Goal: Information Seeking & Learning: Find specific fact

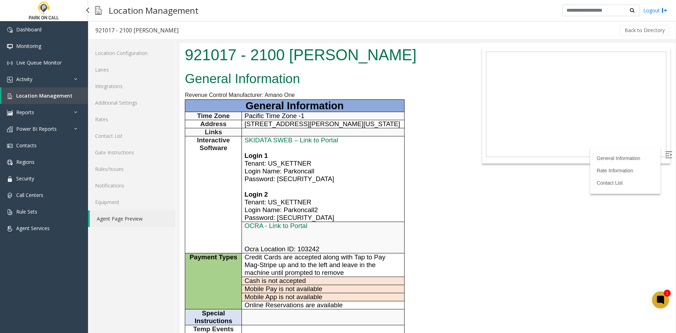
click at [37, 98] on span "Location Management" at bounding box center [44, 95] width 56 height 7
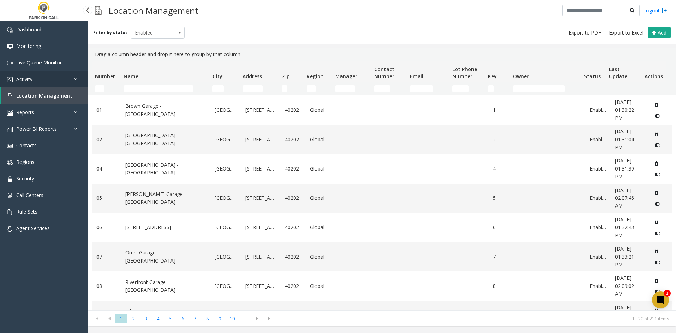
click at [43, 85] on link "Activity" at bounding box center [44, 79] width 88 height 17
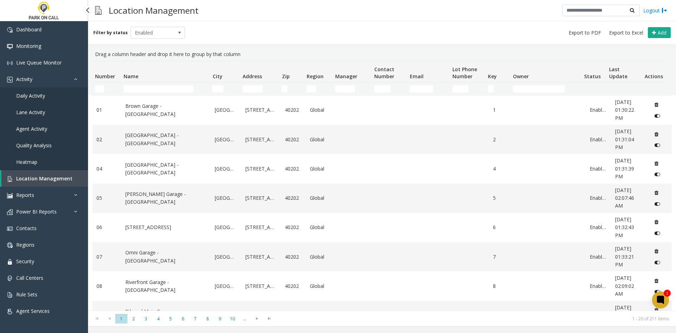
click at [36, 98] on span "Daily Activity" at bounding box center [30, 95] width 29 height 7
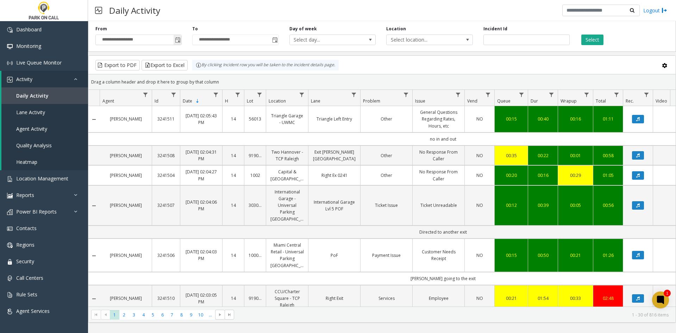
click at [178, 41] on span "Toggle popup" at bounding box center [178, 40] width 6 height 6
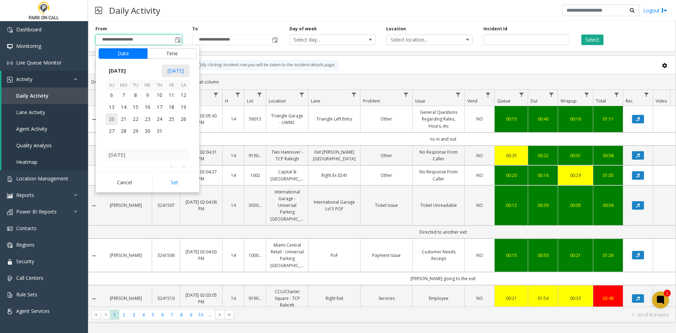
click at [108, 122] on span "20" at bounding box center [112, 119] width 12 height 12
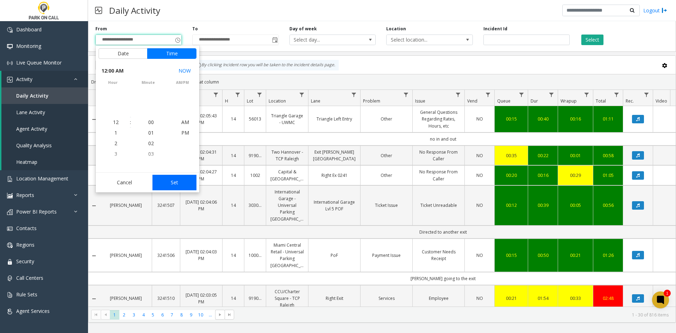
scroll to position [126172, 0]
click at [171, 184] on button "Set" at bounding box center [174, 182] width 44 height 15
type input "**********"
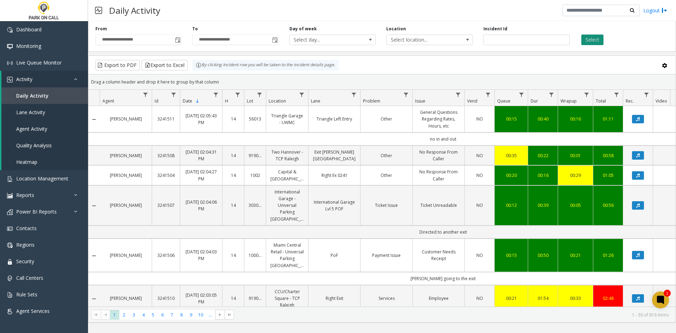
click at [593, 35] on button "Select" at bounding box center [592, 39] width 22 height 11
click at [146, 90] on link "Data table" at bounding box center [146, 95] width 10 height 10
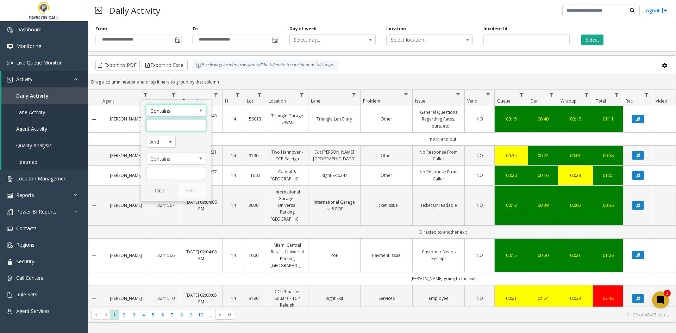
click at [182, 119] on input "Agent Filter" at bounding box center [176, 125] width 60 height 12
type input "****"
click button "Filter" at bounding box center [191, 190] width 29 height 15
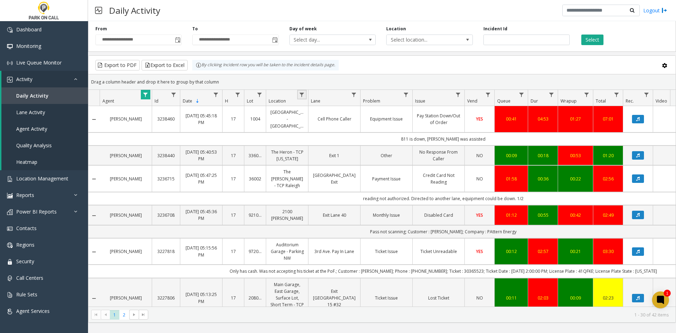
click at [301, 98] on link "Data table" at bounding box center [302, 95] width 10 height 10
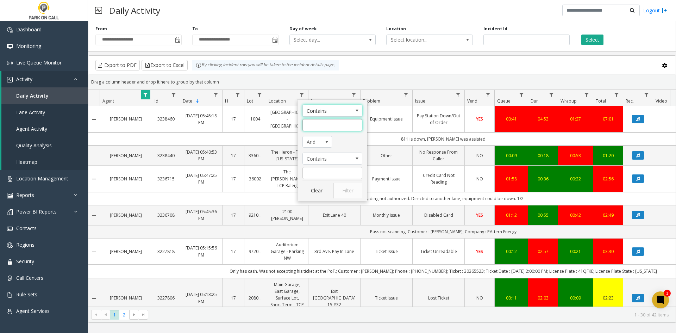
click at [326, 127] on input "Location Filter" at bounding box center [332, 125] width 60 height 12
type input "**"
click button "Filter" at bounding box center [347, 190] width 29 height 15
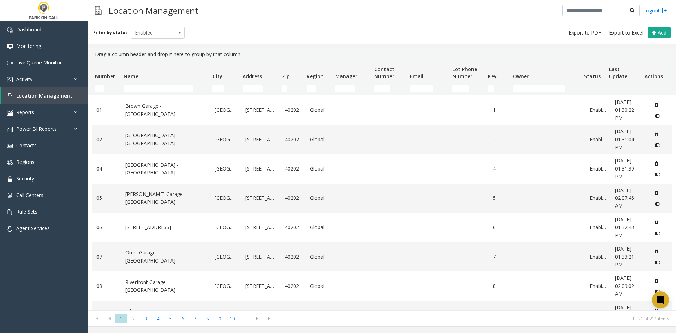
drag, startPoint x: 135, startPoint y: 83, endPoint x: 133, endPoint y: 89, distance: 6.3
click at [134, 84] on td "Name Filter" at bounding box center [165, 88] width 89 height 13
click at [133, 89] on input "Name Filter" at bounding box center [159, 88] width 70 height 7
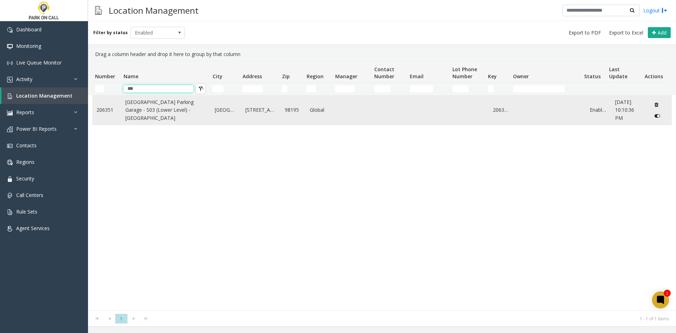
type input "***"
click at [129, 116] on link "[GEOGRAPHIC_DATA] Parking Garage - S03 (Lower Level) - [GEOGRAPHIC_DATA]" at bounding box center [165, 110] width 81 height 24
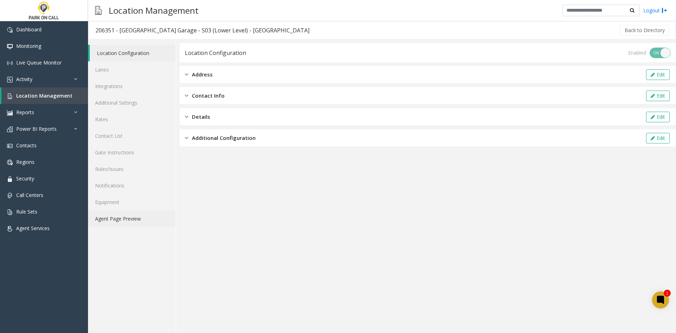
click at [124, 221] on link "Agent Page Preview" at bounding box center [132, 218] width 88 height 17
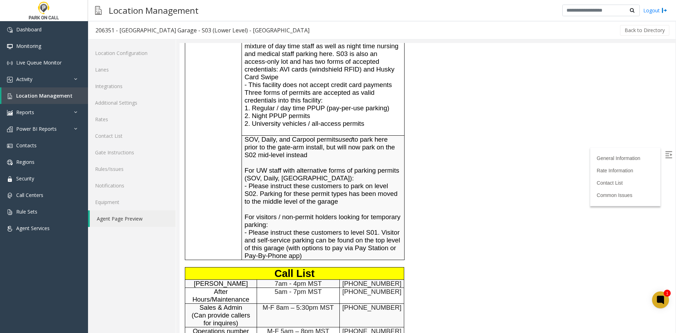
scroll to position [282, 0]
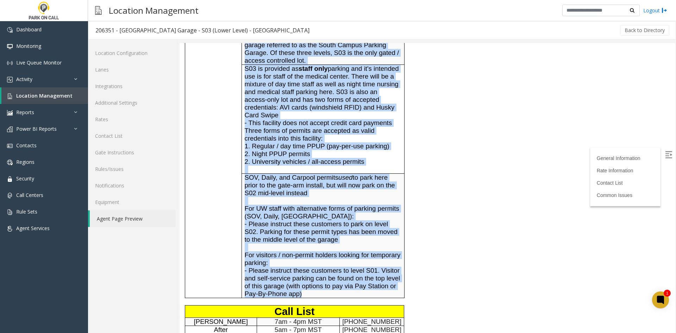
drag, startPoint x: 247, startPoint y: 217, endPoint x: 187, endPoint y: 182, distance: 70.3
click at [187, 182] on div "General Information Revenue Control Manufacturer: T2 Systems General Informatio…" at bounding box center [324, 172] width 289 height 684
click at [186, 183] on td "General Information" at bounding box center [213, 161] width 57 height 272
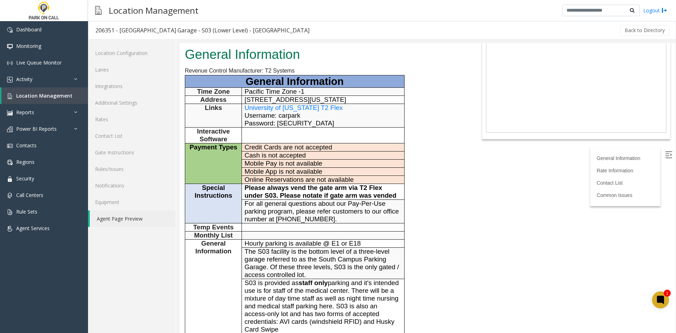
scroll to position [0, 0]
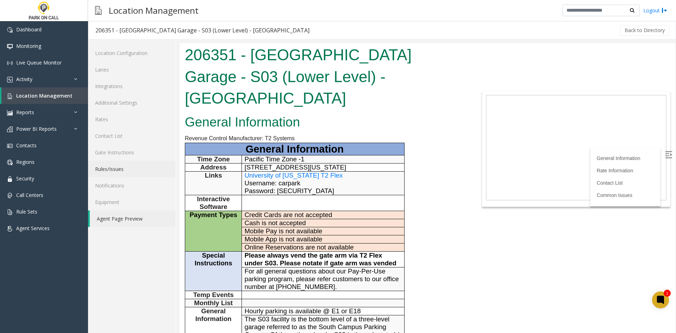
click at [115, 174] on link "Rules/Issues" at bounding box center [132, 169] width 88 height 17
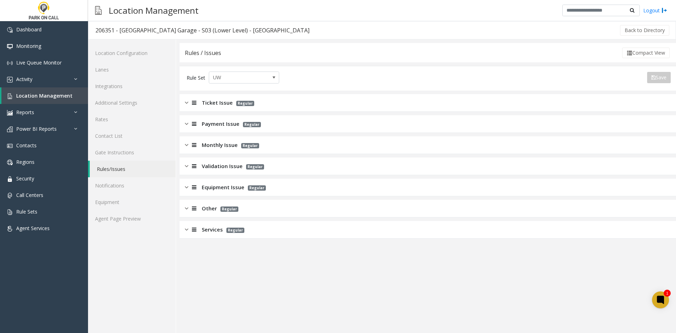
click at [206, 105] on span "Ticket Issue" at bounding box center [217, 103] width 31 height 8
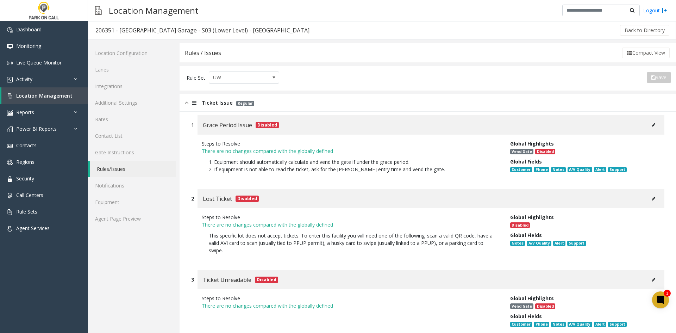
click at [206, 105] on span "Ticket Issue" at bounding box center [217, 103] width 31 height 8
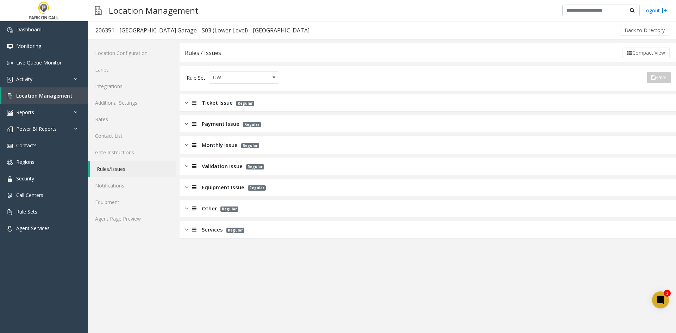
click at [208, 130] on div "Payment Issue Regular" at bounding box center [428, 124] width 496 height 18
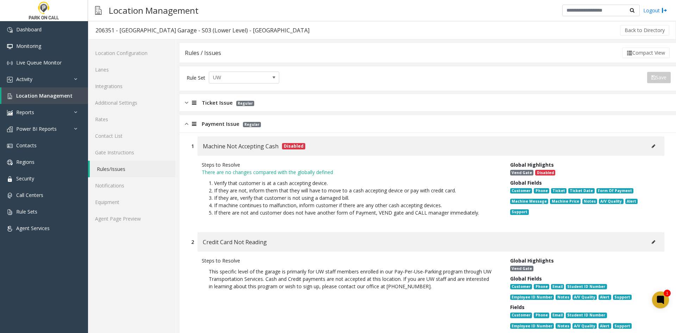
click at [220, 124] on span "Payment Issue" at bounding box center [221, 124] width 38 height 8
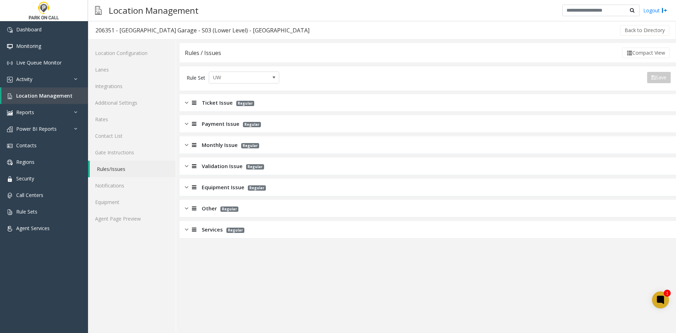
click at [222, 152] on div "Monthly Issue Regular" at bounding box center [428, 145] width 496 height 18
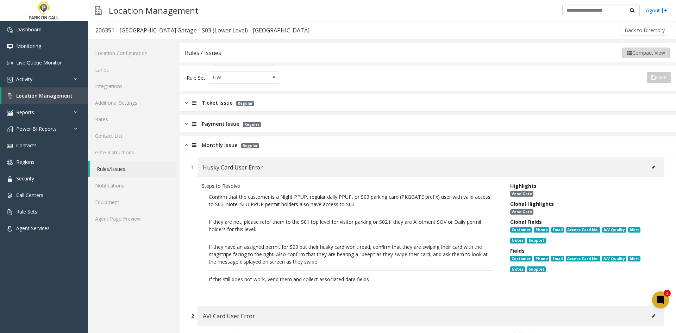
click at [641, 52] on button "Compact View" at bounding box center [646, 53] width 48 height 11
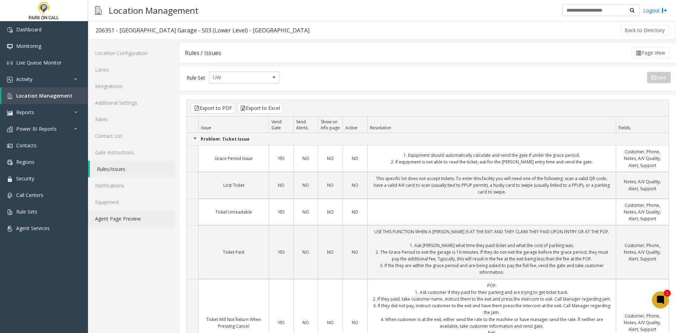
click at [160, 224] on link "Agent Page Preview" at bounding box center [132, 218] width 88 height 17
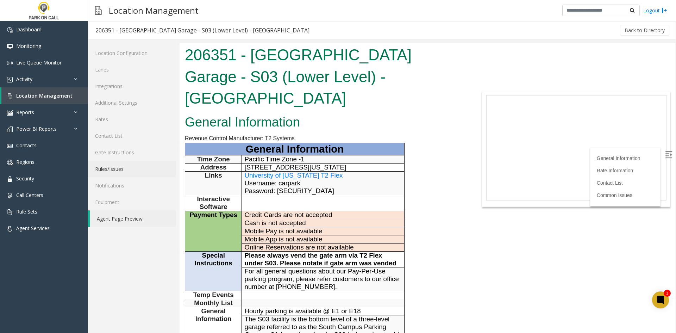
click at [130, 171] on link "Rules/Issues" at bounding box center [132, 169] width 88 height 17
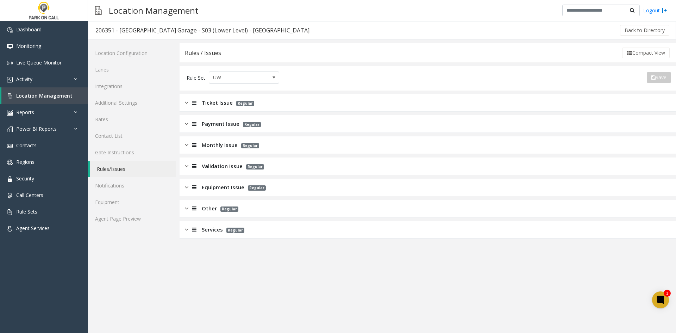
click at [232, 230] on span "Regular" at bounding box center [235, 229] width 18 height 5
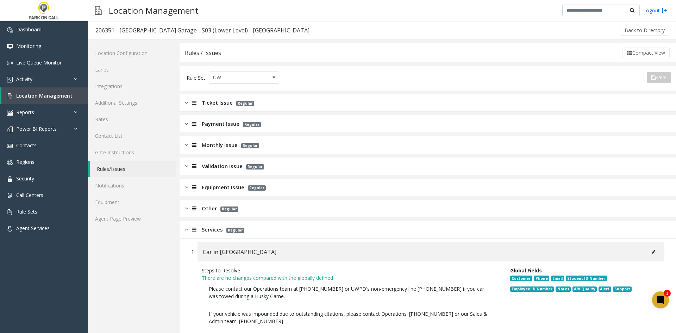
click at [222, 209] on span "Regular" at bounding box center [229, 208] width 18 height 5
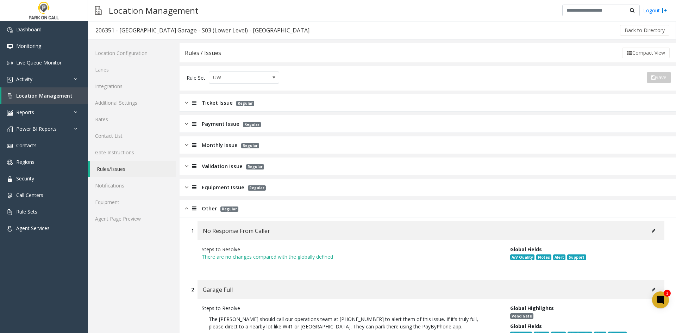
click at [221, 184] on span "Equipment Issue" at bounding box center [223, 187] width 43 height 8
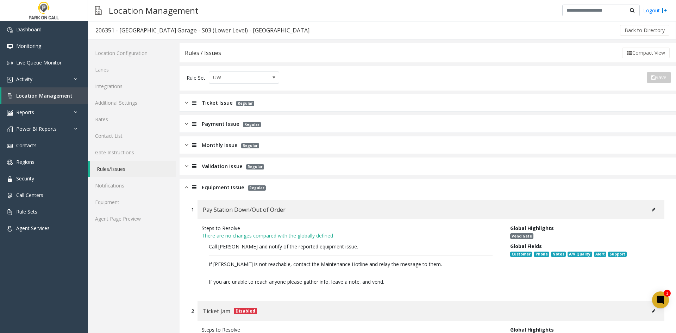
drag, startPoint x: 220, startPoint y: 161, endPoint x: 223, endPoint y: 173, distance: 12.4
click at [220, 161] on div "Validation Issue Regular" at bounding box center [428, 166] width 496 height 18
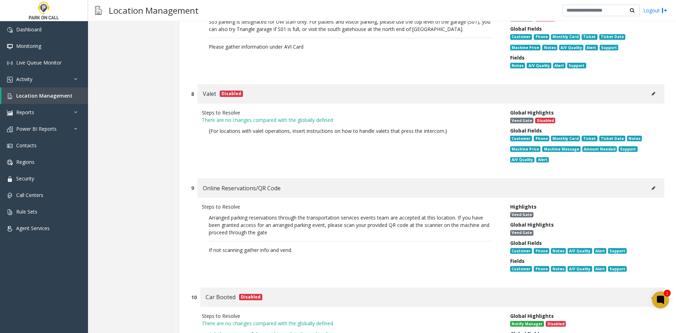
scroll to position [4119, 0]
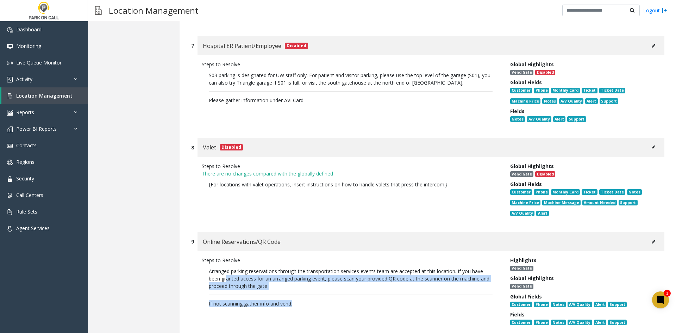
drag, startPoint x: 311, startPoint y: 296, endPoint x: 227, endPoint y: 265, distance: 89.7
click at [227, 265] on p "Arranged parking reservations through the transportation services events team a…" at bounding box center [351, 287] width 298 height 47
click at [227, 267] on p "Arranged parking reservations through the transportation services events team a…" at bounding box center [351, 278] width 284 height 22
drag, startPoint x: 227, startPoint y: 265, endPoint x: 296, endPoint y: 295, distance: 75.7
click at [296, 295] on p "Arranged parking reservations through the transportation services events team a…" at bounding box center [351, 287] width 298 height 47
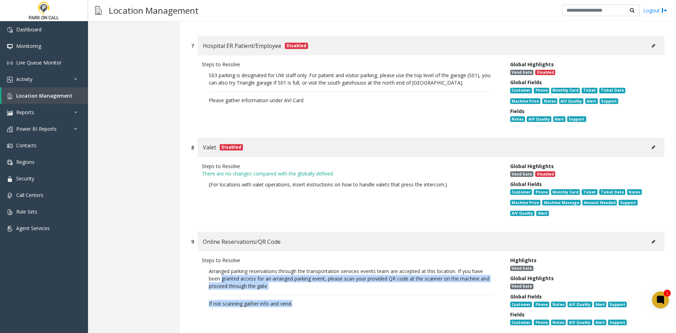
click at [296, 300] on p "If not scanning gather info and vend." at bounding box center [351, 303] width 284 height 7
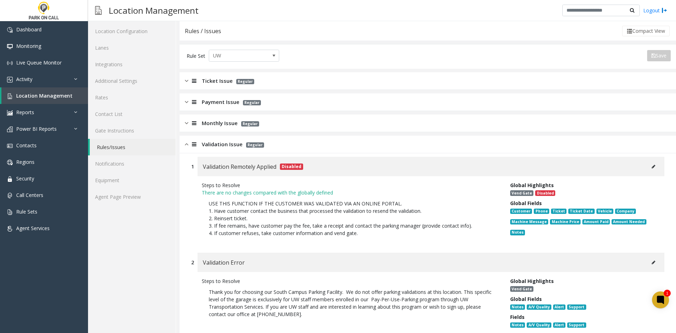
scroll to position [0, 0]
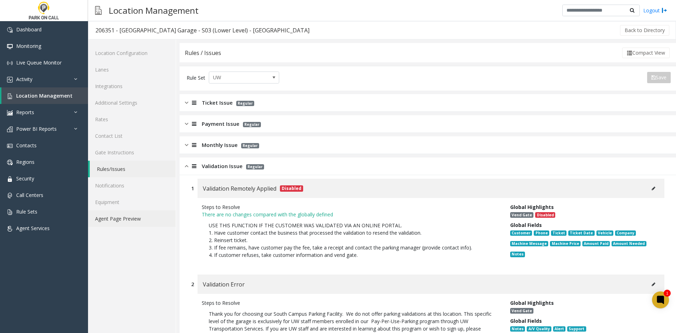
click at [138, 222] on link "Agent Page Preview" at bounding box center [132, 218] width 88 height 17
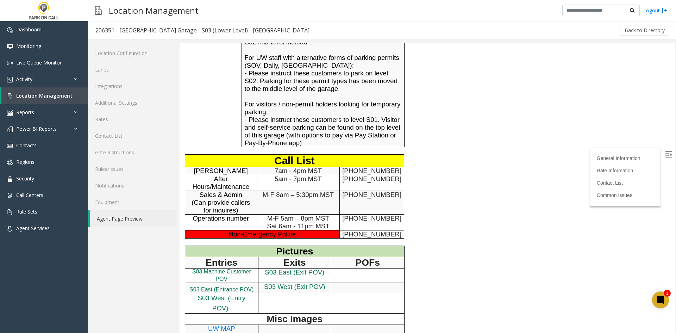
scroll to position [528, 0]
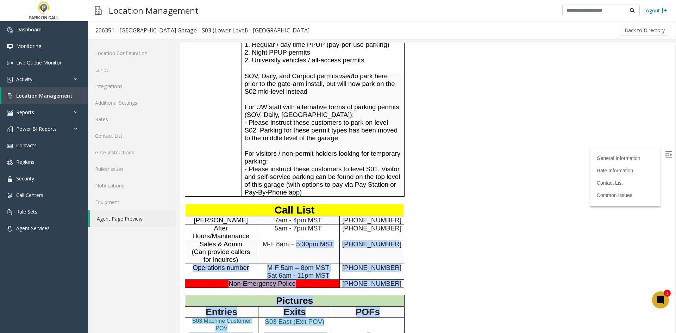
drag, startPoint x: 377, startPoint y: 228, endPoint x: 296, endPoint y: 202, distance: 85.2
click at [296, 202] on div "General Information Revenue Control Manufacturer: T2 Systems General Informatio…" at bounding box center [324, 71] width 289 height 684
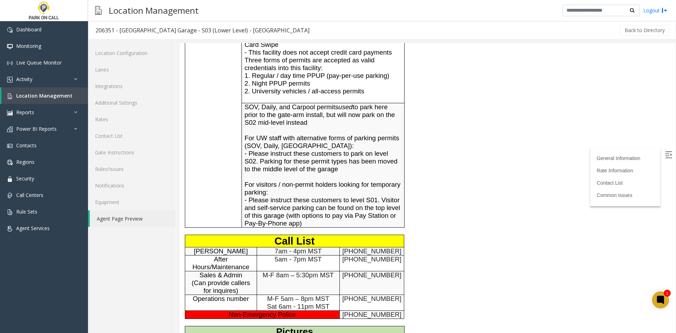
click at [295, 202] on span "- Please instruct these customers to level S01. Visitor and self-service parkin…" at bounding box center [323, 211] width 156 height 31
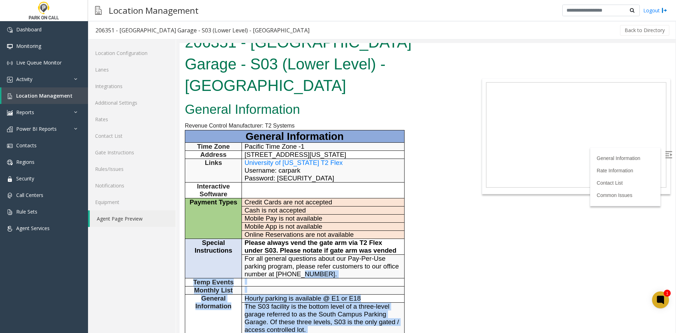
scroll to position [0, 0]
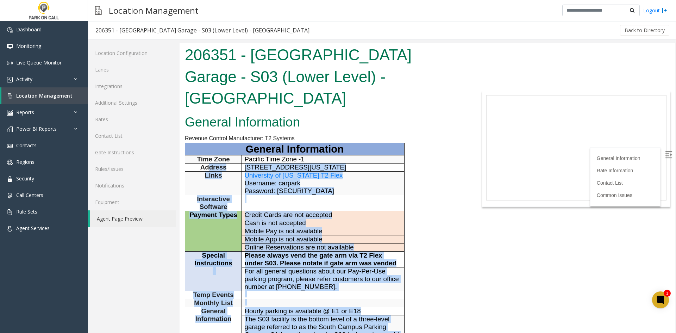
drag, startPoint x: 341, startPoint y: 278, endPoint x: 208, endPoint y: 154, distance: 181.3
click at [208, 163] on td "Address" at bounding box center [213, 167] width 57 height 8
click at [203, 171] on p "Links" at bounding box center [213, 175] width 51 height 8
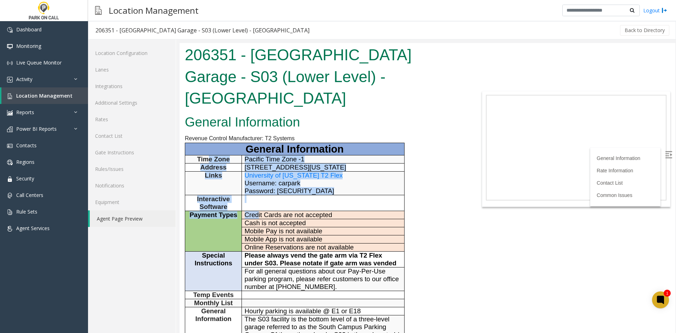
drag, startPoint x: 258, startPoint y: 203, endPoint x: 205, endPoint y: 126, distance: 93.9
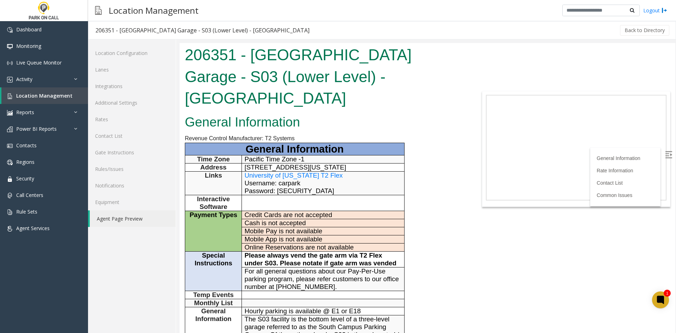
click at [201, 113] on h2 "General Information" at bounding box center [324, 122] width 278 height 18
click at [229, 113] on h2 "General Information" at bounding box center [324, 122] width 278 height 18
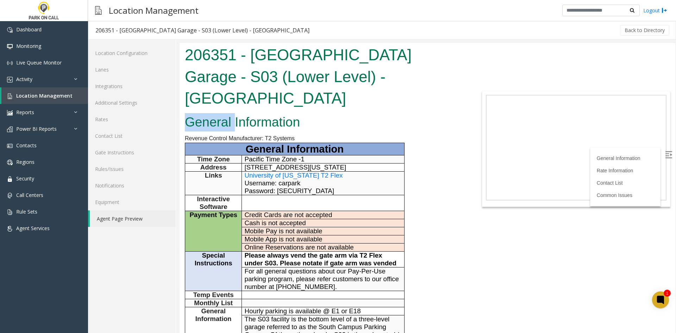
click at [229, 113] on h2 "General Information" at bounding box center [324, 122] width 278 height 18
click at [231, 113] on h2 "General Information" at bounding box center [324, 122] width 278 height 18
click at [234, 113] on h2 "General Information" at bounding box center [324, 122] width 278 height 18
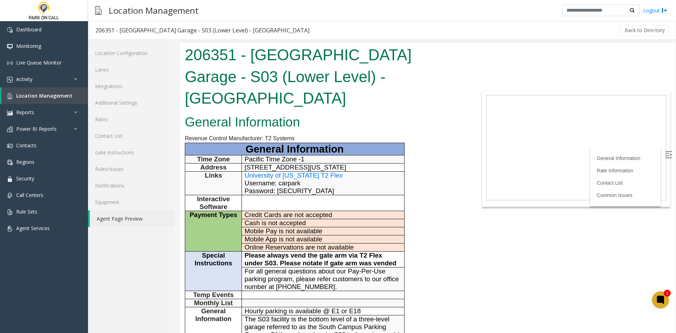
click at [228, 113] on h2 "General Information" at bounding box center [324, 122] width 278 height 18
click at [235, 113] on h2 "General Information" at bounding box center [324, 122] width 278 height 18
click at [232, 113] on h2 "General Information" at bounding box center [324, 122] width 278 height 18
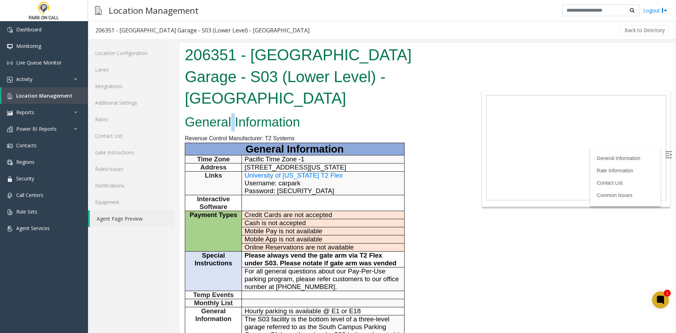
click at [232, 113] on h2 "General Information" at bounding box center [324, 122] width 278 height 18
click at [277, 74] on h1 "206351 - [GEOGRAPHIC_DATA] Garage - S03 (Lower Level) - [GEOGRAPHIC_DATA]" at bounding box center [324, 76] width 278 height 65
click at [289, 54] on h1 "206351 - [GEOGRAPHIC_DATA] Garage - S03 (Lower Level) - [GEOGRAPHIC_DATA]" at bounding box center [324, 76] width 278 height 65
drag, startPoint x: 289, startPoint y: 54, endPoint x: 295, endPoint y: 56, distance: 5.9
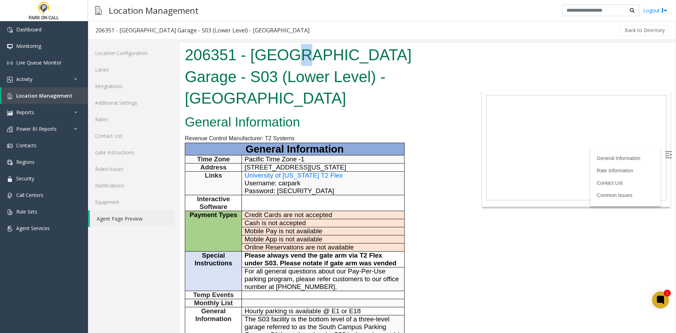
click at [295, 56] on h1 "206351 - [GEOGRAPHIC_DATA] Garage - S03 (Lower Level) - [GEOGRAPHIC_DATA]" at bounding box center [324, 76] width 278 height 65
click at [354, 48] on h1 "206351 - [GEOGRAPHIC_DATA] Garage - S03 (Lower Level) - [GEOGRAPHIC_DATA]" at bounding box center [324, 76] width 278 height 65
click at [377, 71] on h1 "206351 - [GEOGRAPHIC_DATA] Garage - S03 (Lower Level) - [GEOGRAPHIC_DATA]" at bounding box center [324, 76] width 278 height 65
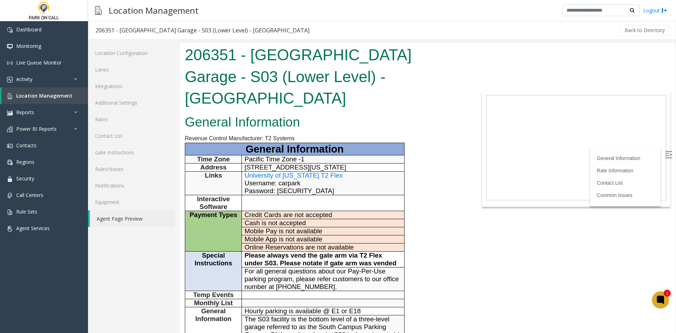
click at [389, 74] on h1 "206351 - [GEOGRAPHIC_DATA] Garage - S03 (Lower Level) - [GEOGRAPHIC_DATA]" at bounding box center [324, 76] width 278 height 65
click at [386, 74] on h1 "206351 - [GEOGRAPHIC_DATA] Garage - S03 (Lower Level) - [GEOGRAPHIC_DATA]" at bounding box center [324, 76] width 278 height 65
click at [160, 225] on link "Agent Page Preview" at bounding box center [133, 218] width 86 height 17
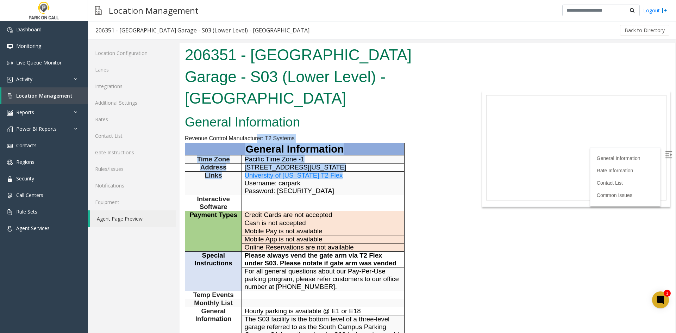
drag, startPoint x: 358, startPoint y: 158, endPoint x: 256, endPoint y: 117, distance: 109.6
click at [256, 135] on span "Revenue Control Manufacturer: T2 Systems" at bounding box center [240, 138] width 110 height 6
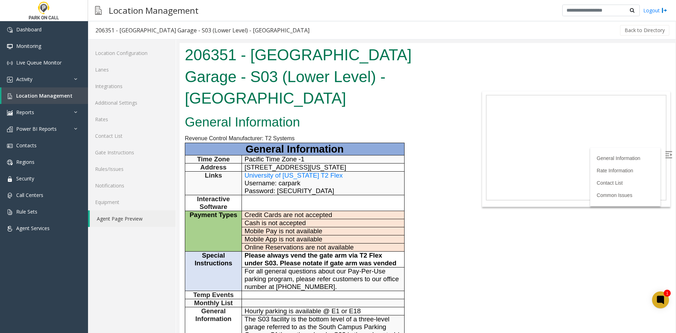
click at [256, 135] on span "Revenue Control Manufacturer: T2 Systems" at bounding box center [240, 138] width 110 height 6
drag, startPoint x: 256, startPoint y: 117, endPoint x: 239, endPoint y: 112, distance: 17.5
click at [264, 80] on h1 "206351 - [GEOGRAPHIC_DATA] Garage - S03 (Lower Level) - [GEOGRAPHIC_DATA]" at bounding box center [324, 76] width 278 height 65
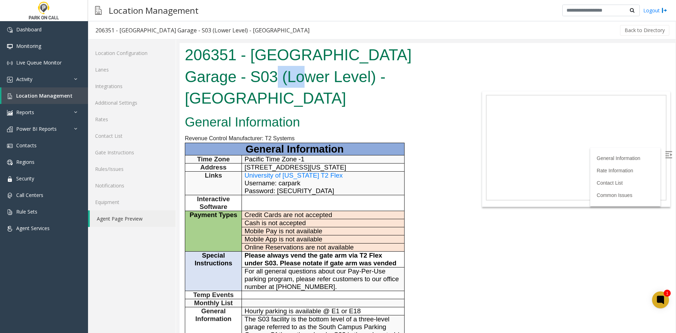
click at [264, 80] on h1 "206351 - [GEOGRAPHIC_DATA] Garage - S03 (Lower Level) - [GEOGRAPHIC_DATA]" at bounding box center [324, 76] width 278 height 65
drag, startPoint x: 264, startPoint y: 80, endPoint x: 256, endPoint y: 79, distance: 8.2
click at [256, 79] on h1 "206351 - [GEOGRAPHIC_DATA] Garage - S03 (Lower Level) - [GEOGRAPHIC_DATA]" at bounding box center [324, 76] width 278 height 65
click at [255, 79] on h1 "206351 - [GEOGRAPHIC_DATA] Garage - S03 (Lower Level) - [GEOGRAPHIC_DATA]" at bounding box center [324, 76] width 278 height 65
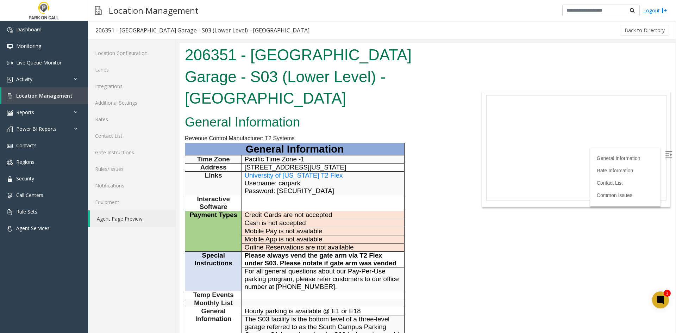
click at [316, 84] on h1 "206351 - [GEOGRAPHIC_DATA] Garage - S03 (Lower Level) - [GEOGRAPHIC_DATA]" at bounding box center [324, 76] width 278 height 65
drag, startPoint x: 316, startPoint y: 84, endPoint x: 292, endPoint y: 82, distance: 24.5
click at [292, 82] on h1 "206351 - [GEOGRAPHIC_DATA] Garage - S03 (Lower Level) - [GEOGRAPHIC_DATA]" at bounding box center [324, 76] width 278 height 65
click at [368, 76] on h1 "206351 - [GEOGRAPHIC_DATA] Garage - S03 (Lower Level) - [GEOGRAPHIC_DATA]" at bounding box center [324, 76] width 278 height 65
drag, startPoint x: 368, startPoint y: 76, endPoint x: 322, endPoint y: 76, distance: 45.4
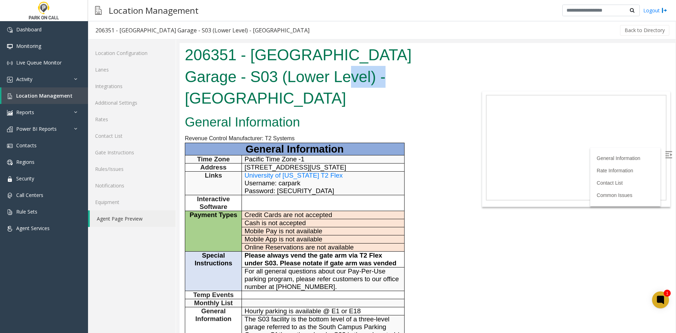
click at [328, 76] on h1 "206351 - [GEOGRAPHIC_DATA] Garage - S03 (Lower Level) - [GEOGRAPHIC_DATA]" at bounding box center [324, 76] width 278 height 65
click at [314, 76] on h1 "206351 - [GEOGRAPHIC_DATA] Garage - S03 (Lower Level) - [GEOGRAPHIC_DATA]" at bounding box center [324, 76] width 278 height 65
drag, startPoint x: 314, startPoint y: 76, endPoint x: 280, endPoint y: 83, distance: 34.4
click at [280, 83] on h1 "206351 - [GEOGRAPHIC_DATA] Garage - S03 (Lower Level) - [GEOGRAPHIC_DATA]" at bounding box center [324, 76] width 278 height 65
click at [261, 57] on h1 "206351 - [GEOGRAPHIC_DATA] Garage - S03 (Lower Level) - [GEOGRAPHIC_DATA]" at bounding box center [324, 76] width 278 height 65
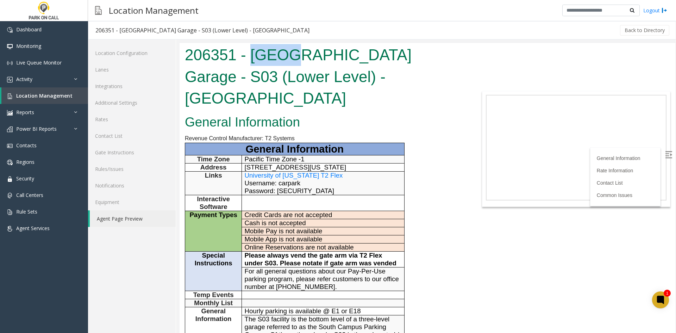
drag, startPoint x: 261, startPoint y: 57, endPoint x: 314, endPoint y: 54, distance: 53.6
click at [310, 55] on h1 "206351 - [GEOGRAPHIC_DATA] Garage - S03 (Lower Level) - [GEOGRAPHIC_DATA]" at bounding box center [324, 76] width 278 height 65
click at [325, 53] on h1 "206351 - [GEOGRAPHIC_DATA] Garage - S03 (Lower Level) - [GEOGRAPHIC_DATA]" at bounding box center [324, 76] width 278 height 65
drag, startPoint x: 325, startPoint y: 53, endPoint x: 269, endPoint y: 59, distance: 55.7
click at [269, 59] on h1 "206351 - [GEOGRAPHIC_DATA] Garage - S03 (Lower Level) - [GEOGRAPHIC_DATA]" at bounding box center [324, 76] width 278 height 65
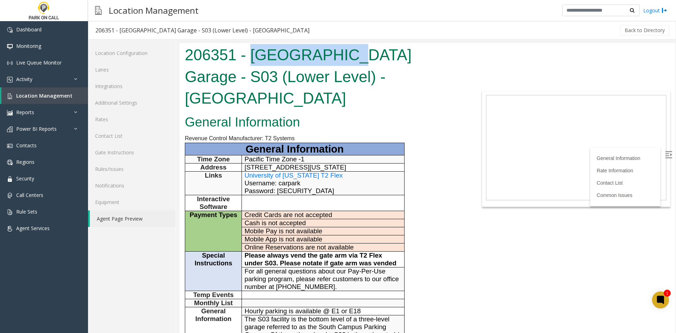
click at [269, 59] on h1 "206351 - [GEOGRAPHIC_DATA] Garage - S03 (Lower Level) - [GEOGRAPHIC_DATA]" at bounding box center [324, 76] width 278 height 65
drag, startPoint x: 269, startPoint y: 59, endPoint x: 346, endPoint y: 60, distance: 77.1
click at [346, 60] on h1 "206351 - [GEOGRAPHIC_DATA] Garage - S03 (Lower Level) - [GEOGRAPHIC_DATA]" at bounding box center [324, 76] width 278 height 65
click at [344, 60] on h1 "206351 - [GEOGRAPHIC_DATA] Garage - S03 (Lower Level) - [GEOGRAPHIC_DATA]" at bounding box center [324, 76] width 278 height 65
drag, startPoint x: 322, startPoint y: 61, endPoint x: 318, endPoint y: 58, distance: 5.0
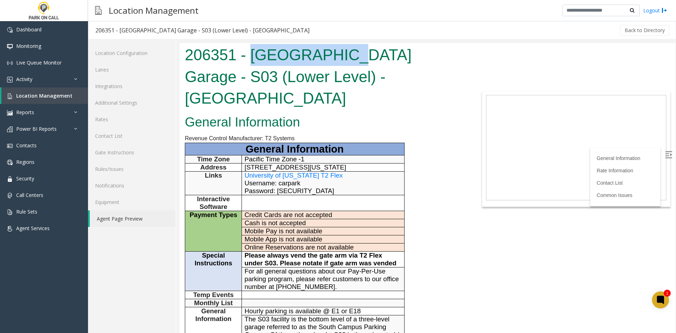
click at [322, 61] on h1 "206351 - [GEOGRAPHIC_DATA] Garage - S03 (Lower Level) - [GEOGRAPHIC_DATA]" at bounding box center [324, 76] width 278 height 65
click at [318, 58] on h1 "206351 - [GEOGRAPHIC_DATA] Garage - S03 (Lower Level) - [GEOGRAPHIC_DATA]" at bounding box center [324, 76] width 278 height 65
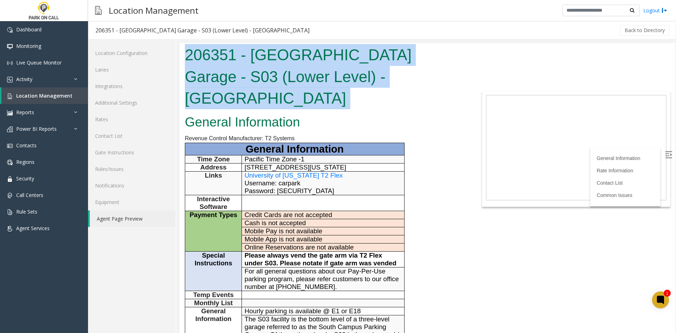
drag, startPoint x: 318, startPoint y: 58, endPoint x: 291, endPoint y: 58, distance: 26.1
click at [294, 60] on h1 "206351 - [GEOGRAPHIC_DATA] Garage - S03 (Lower Level) - [GEOGRAPHIC_DATA]" at bounding box center [324, 76] width 278 height 65
click at [276, 54] on h1 "206351 - [GEOGRAPHIC_DATA] Garage - S03 (Lower Level) - [GEOGRAPHIC_DATA]" at bounding box center [324, 76] width 278 height 65
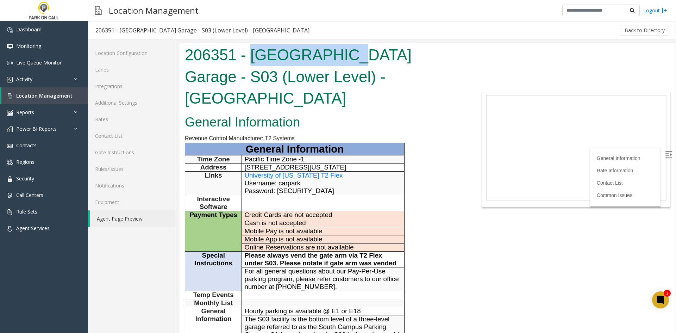
drag, startPoint x: 276, startPoint y: 54, endPoint x: 321, endPoint y: 54, distance: 45.1
click at [321, 54] on h1 "206351 - [GEOGRAPHIC_DATA] Garage - S03 (Lower Level) - [GEOGRAPHIC_DATA]" at bounding box center [324, 76] width 278 height 65
click at [320, 54] on h1 "206351 - [GEOGRAPHIC_DATA] Garage - S03 (Lower Level) - [GEOGRAPHIC_DATA]" at bounding box center [324, 76] width 278 height 65
click at [309, 54] on h1 "206351 - [GEOGRAPHIC_DATA] Garage - S03 (Lower Level) - [GEOGRAPHIC_DATA]" at bounding box center [324, 76] width 278 height 65
drag, startPoint x: 309, startPoint y: 54, endPoint x: 327, endPoint y: 57, distance: 17.5
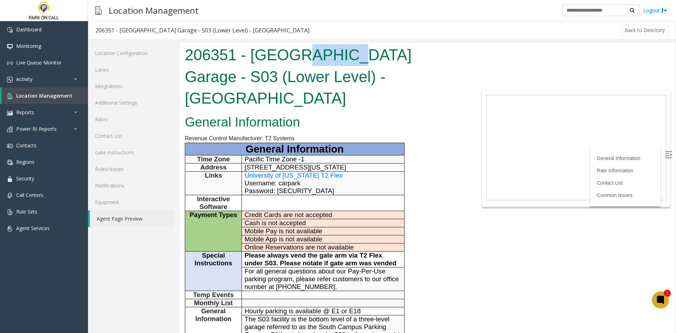
click at [327, 57] on h1 "206351 - [GEOGRAPHIC_DATA] Garage - S03 (Lower Level) - [GEOGRAPHIC_DATA]" at bounding box center [324, 76] width 278 height 65
click at [383, 59] on h1 "206351 - [GEOGRAPHIC_DATA] Garage - S03 (Lower Level) - [GEOGRAPHIC_DATA]" at bounding box center [324, 76] width 278 height 65
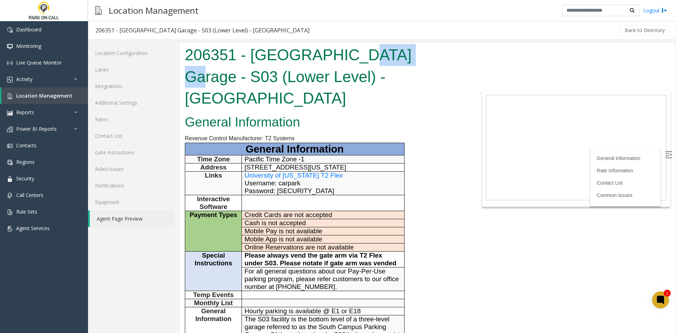
drag, startPoint x: 383, startPoint y: 59, endPoint x: 373, endPoint y: 62, distance: 10.0
click at [378, 61] on h1 "206351 - [GEOGRAPHIC_DATA] Garage - S03 (Lower Level) - [GEOGRAPHIC_DATA]" at bounding box center [324, 76] width 278 height 65
click at [270, 53] on h1 "206351 - [GEOGRAPHIC_DATA] Garage - S03 (Lower Level) - [GEOGRAPHIC_DATA]" at bounding box center [324, 76] width 278 height 65
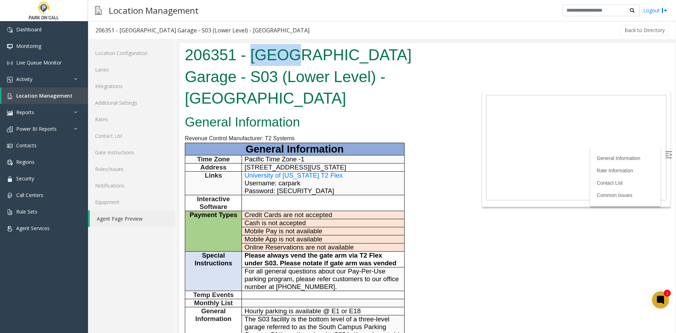
drag, startPoint x: 270, startPoint y: 53, endPoint x: 256, endPoint y: 63, distance: 17.0
click at [256, 63] on h1 "206351 - [GEOGRAPHIC_DATA] Garage - S03 (Lower Level) - [GEOGRAPHIC_DATA]" at bounding box center [324, 76] width 278 height 65
click at [331, 54] on h1 "206351 - [GEOGRAPHIC_DATA] Garage - S03 (Lower Level) - [GEOGRAPHIC_DATA]" at bounding box center [324, 76] width 278 height 65
drag, startPoint x: 331, startPoint y: 54, endPoint x: 370, endPoint y: 58, distance: 39.2
click at [309, 63] on h1 "206351 - [GEOGRAPHIC_DATA] Garage - S03 (Lower Level) - [GEOGRAPHIC_DATA]" at bounding box center [324, 76] width 278 height 65
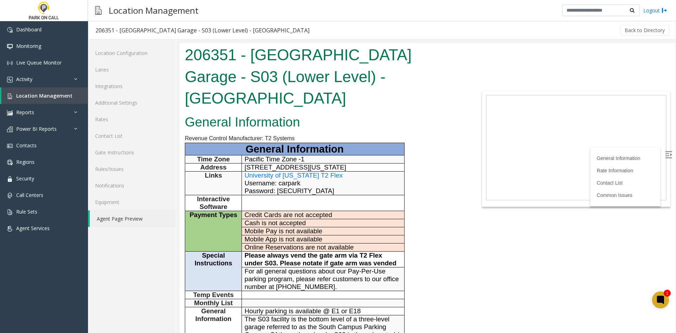
click at [370, 58] on h1 "206351 - [GEOGRAPHIC_DATA] Garage - S03 (Lower Level) - [GEOGRAPHIC_DATA]" at bounding box center [324, 76] width 278 height 65
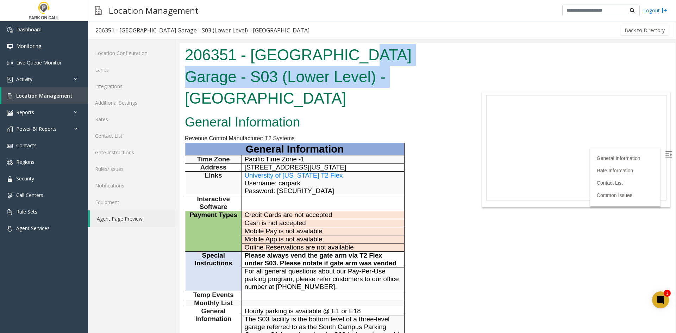
drag, startPoint x: 370, startPoint y: 58, endPoint x: 365, endPoint y: 76, distance: 19.1
click at [369, 73] on h1 "206351 - [GEOGRAPHIC_DATA] Garage - S03 (Lower Level) - [GEOGRAPHIC_DATA]" at bounding box center [324, 76] width 278 height 65
click at [314, 88] on div "206351 - [GEOGRAPHIC_DATA] Garage - S03 (Lower Level) - [GEOGRAPHIC_DATA]" at bounding box center [324, 77] width 289 height 69
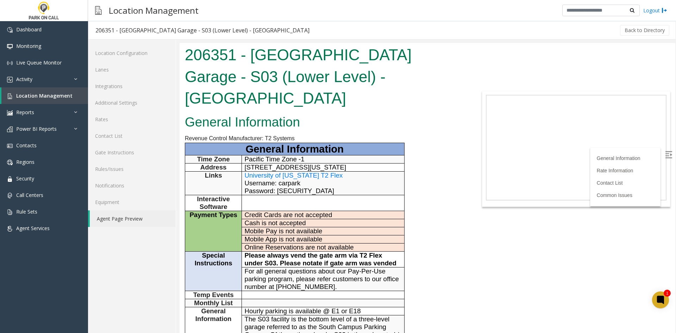
click at [316, 82] on h1 "206351 - [GEOGRAPHIC_DATA] Garage - S03 (Lower Level) - [GEOGRAPHIC_DATA]" at bounding box center [324, 76] width 278 height 65
drag, startPoint x: 316, startPoint y: 82, endPoint x: 345, endPoint y: 81, distance: 28.6
click at [302, 85] on h1 "206351 - [GEOGRAPHIC_DATA] Garage - S03 (Lower Level) - [GEOGRAPHIC_DATA]" at bounding box center [324, 76] width 278 height 65
click at [354, 79] on h1 "206351 - [GEOGRAPHIC_DATA] Garage - S03 (Lower Level) - [GEOGRAPHIC_DATA]" at bounding box center [324, 76] width 278 height 65
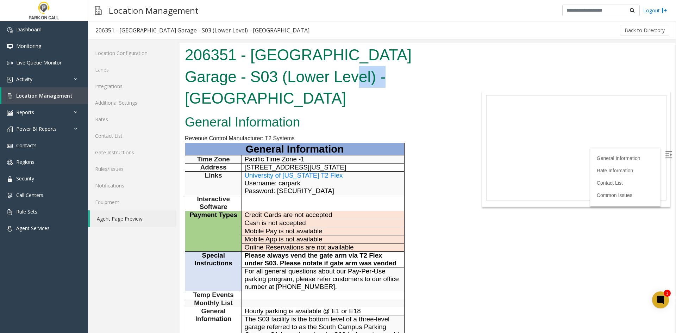
click at [347, 81] on h1 "206351 - [GEOGRAPHIC_DATA] Garage - S03 (Lower Level) - [GEOGRAPHIC_DATA]" at bounding box center [324, 76] width 278 height 65
click at [331, 84] on h1 "206351 - [GEOGRAPHIC_DATA] Garage - S03 (Lower Level) - [GEOGRAPHIC_DATA]" at bounding box center [324, 76] width 278 height 65
drag, startPoint x: 302, startPoint y: 85, endPoint x: 280, endPoint y: 86, distance: 21.5
click at [291, 87] on h1 "206351 - [GEOGRAPHIC_DATA] Garage - S03 (Lower Level) - [GEOGRAPHIC_DATA]" at bounding box center [324, 76] width 278 height 65
click at [274, 83] on h1 "206351 - [GEOGRAPHIC_DATA] Garage - S03 (Lower Level) - [GEOGRAPHIC_DATA]" at bounding box center [324, 76] width 278 height 65
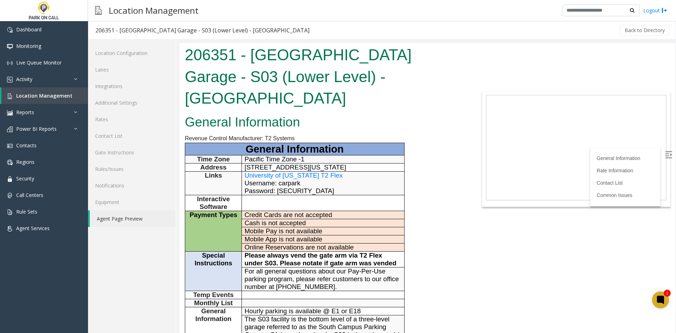
drag, startPoint x: 275, startPoint y: 83, endPoint x: 278, endPoint y: 82, distance: 3.6
click at [278, 82] on h1 "206351 - [GEOGRAPHIC_DATA] Garage - S03 (Lower Level) - [GEOGRAPHIC_DATA]" at bounding box center [324, 76] width 278 height 65
click at [293, 58] on h1 "206351 - [GEOGRAPHIC_DATA] Garage - S03 (Lower Level) - [GEOGRAPHIC_DATA]" at bounding box center [324, 76] width 278 height 65
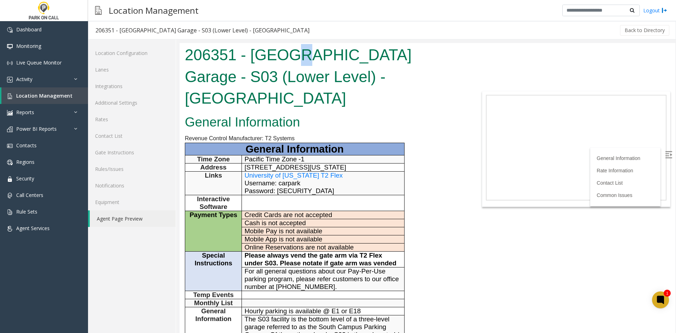
click at [293, 58] on h1 "206351 - [GEOGRAPHIC_DATA] Garage - S03 (Lower Level) - [GEOGRAPHIC_DATA]" at bounding box center [324, 76] width 278 height 65
click at [378, 76] on h1 "206351 - [GEOGRAPHIC_DATA] Garage - S03 (Lower Level) - [GEOGRAPHIC_DATA]" at bounding box center [324, 76] width 278 height 65
click at [387, 76] on h1 "206351 - [GEOGRAPHIC_DATA] Garage - S03 (Lower Level) - [GEOGRAPHIC_DATA]" at bounding box center [324, 76] width 278 height 65
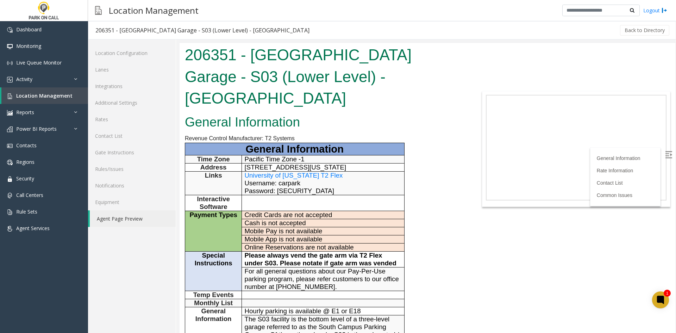
click at [343, 113] on h2 "General Information" at bounding box center [324, 122] width 278 height 18
click at [294, 59] on h1 "206351 - [GEOGRAPHIC_DATA] Garage - S03 (Lower Level) - [GEOGRAPHIC_DATA]" at bounding box center [324, 76] width 278 height 65
drag, startPoint x: 294, startPoint y: 59, endPoint x: 289, endPoint y: 59, distance: 4.6
click at [289, 59] on h1 "206351 - [GEOGRAPHIC_DATA] Garage - S03 (Lower Level) - [GEOGRAPHIC_DATA]" at bounding box center [324, 76] width 278 height 65
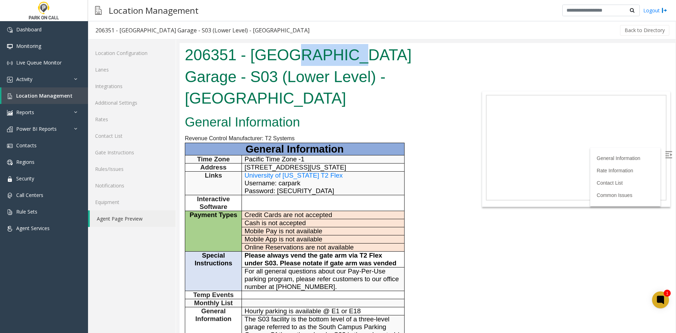
drag, startPoint x: 289, startPoint y: 59, endPoint x: 295, endPoint y: 62, distance: 6.3
click at [295, 62] on h1 "206351 - [GEOGRAPHIC_DATA] Garage - S03 (Lower Level) - [GEOGRAPHIC_DATA]" at bounding box center [324, 76] width 278 height 65
click at [293, 84] on h1 "206351 - [GEOGRAPHIC_DATA] Garage - S03 (Lower Level) - [GEOGRAPHIC_DATA]" at bounding box center [324, 76] width 278 height 65
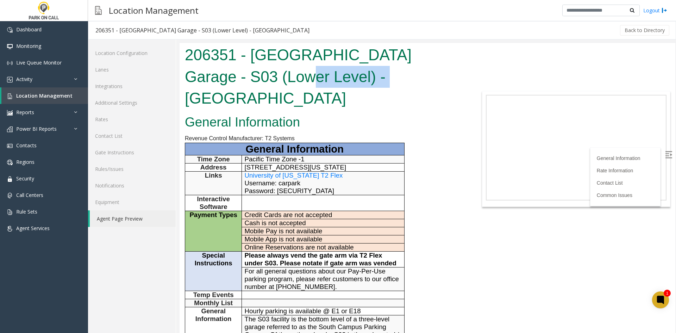
drag, startPoint x: 293, startPoint y: 84, endPoint x: 370, endPoint y: 88, distance: 77.2
click at [370, 88] on div "206351 - [GEOGRAPHIC_DATA] Garage - S03 (Lower Level) - [GEOGRAPHIC_DATA]" at bounding box center [324, 77] width 289 height 69
click at [366, 83] on h1 "206351 - [GEOGRAPHIC_DATA] Garage - S03 (Lower Level) - [GEOGRAPHIC_DATA]" at bounding box center [324, 76] width 278 height 65
drag, startPoint x: 366, startPoint y: 83, endPoint x: 314, endPoint y: 81, distance: 51.8
click at [314, 81] on h1 "206351 - [GEOGRAPHIC_DATA] Garage - S03 (Lower Level) - [GEOGRAPHIC_DATA]" at bounding box center [324, 76] width 278 height 65
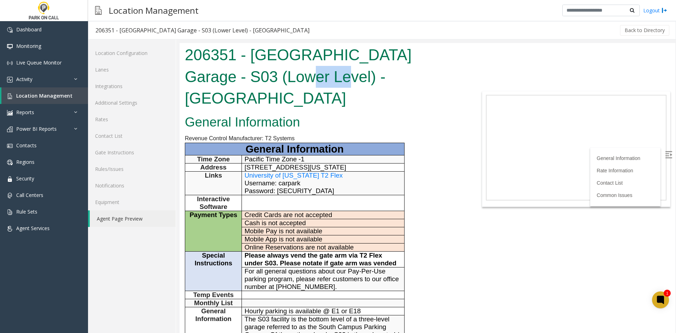
click at [314, 81] on h1 "206351 - [GEOGRAPHIC_DATA] Garage - S03 (Lower Level) - [GEOGRAPHIC_DATA]" at bounding box center [324, 76] width 278 height 65
drag, startPoint x: 314, startPoint y: 81, endPoint x: 341, endPoint y: 80, distance: 27.1
click at [341, 80] on h1 "206351 - [GEOGRAPHIC_DATA] Garage - S03 (Lower Level) - [GEOGRAPHIC_DATA]" at bounding box center [324, 76] width 278 height 65
click at [318, 82] on h1 "206351 - [GEOGRAPHIC_DATA] Garage - S03 (Lower Level) - [GEOGRAPHIC_DATA]" at bounding box center [324, 76] width 278 height 65
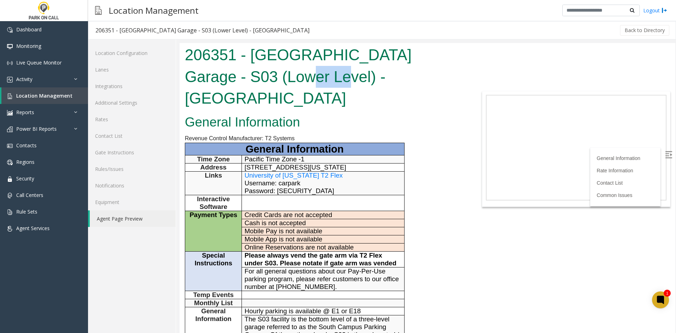
drag, startPoint x: 318, startPoint y: 82, endPoint x: 311, endPoint y: 81, distance: 7.2
click at [311, 81] on h1 "206351 - [GEOGRAPHIC_DATA] Garage - S03 (Lower Level) - [GEOGRAPHIC_DATA]" at bounding box center [324, 76] width 278 height 65
click at [321, 56] on h1 "206351 - [GEOGRAPHIC_DATA] Garage - S03 (Lower Level) - [GEOGRAPHIC_DATA]" at bounding box center [324, 76] width 278 height 65
drag, startPoint x: 321, startPoint y: 56, endPoint x: 331, endPoint y: 62, distance: 10.9
click at [331, 62] on h1 "206351 - [GEOGRAPHIC_DATA] Garage - S03 (Lower Level) - [GEOGRAPHIC_DATA]" at bounding box center [324, 76] width 278 height 65
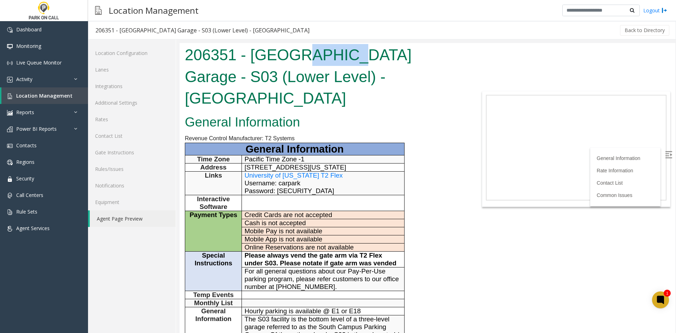
click at [331, 62] on h1 "206351 - [GEOGRAPHIC_DATA] Garage - S03 (Lower Level) - [GEOGRAPHIC_DATA]" at bounding box center [324, 76] width 278 height 65
click at [357, 79] on h1 "206351 - [GEOGRAPHIC_DATA] Garage - S03 (Lower Level) - [GEOGRAPHIC_DATA]" at bounding box center [324, 76] width 278 height 65
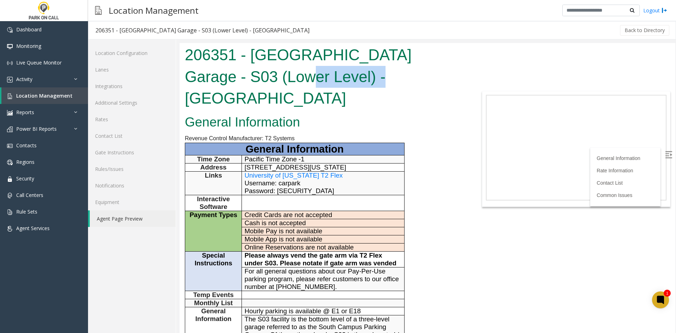
drag, startPoint x: 357, startPoint y: 79, endPoint x: 320, endPoint y: 80, distance: 37.3
click at [320, 80] on h1 "206351 - [GEOGRAPHIC_DATA] Garage - S03 (Lower Level) - [GEOGRAPHIC_DATA]" at bounding box center [324, 76] width 278 height 65
drag, startPoint x: 320, startPoint y: 80, endPoint x: 349, endPoint y: 79, distance: 29.2
click at [349, 79] on h1 "206351 - [GEOGRAPHIC_DATA] Garage - S03 (Lower Level) - [GEOGRAPHIC_DATA]" at bounding box center [324, 76] width 278 height 65
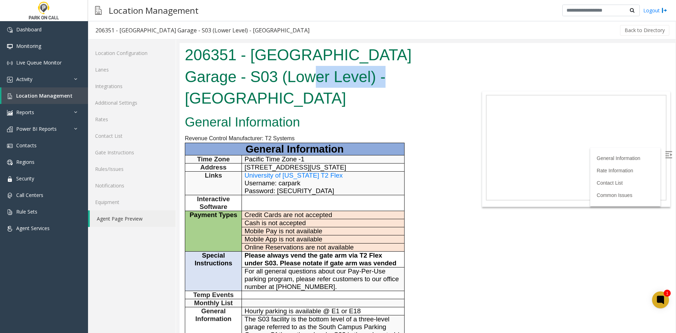
click at [349, 79] on h1 "206351 - [GEOGRAPHIC_DATA] Garage - S03 (Lower Level) - [GEOGRAPHIC_DATA]" at bounding box center [324, 76] width 278 height 65
drag, startPoint x: 349, startPoint y: 79, endPoint x: 325, endPoint y: 76, distance: 24.8
click at [325, 76] on h1 "206351 - [GEOGRAPHIC_DATA] Garage - S03 (Lower Level) - [GEOGRAPHIC_DATA]" at bounding box center [324, 76] width 278 height 65
drag
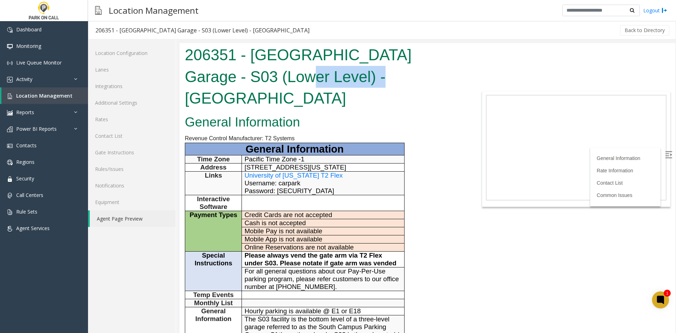
click at [341, 79] on h1 "206351 - [GEOGRAPHIC_DATA] Garage - S03 (Lower Level) - [GEOGRAPHIC_DATA]" at bounding box center [324, 76] width 278 height 65
click at [310, 76] on h1 "206351 - [GEOGRAPHIC_DATA] Garage - S03 (Lower Level) - [GEOGRAPHIC_DATA]" at bounding box center [324, 76] width 278 height 65
click at [340, 76] on h1 "206351 - [GEOGRAPHIC_DATA] Garage - S03 (Lower Level) - [GEOGRAPHIC_DATA]" at bounding box center [324, 76] width 278 height 65
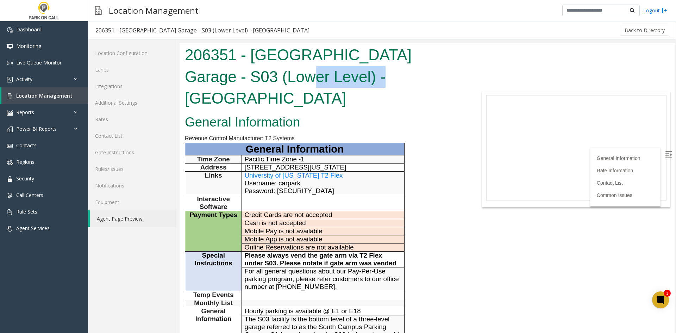
click at [340, 76] on h1 "206351 - [GEOGRAPHIC_DATA] Garage - S03 (Lower Level) - [GEOGRAPHIC_DATA]" at bounding box center [324, 76] width 278 height 65
click at [316, 75] on h1 "206351 - [GEOGRAPHIC_DATA] Garage - S03 (Lower Level) - [GEOGRAPHIC_DATA]" at bounding box center [324, 76] width 278 height 65
click at [315, 75] on h1 "206351 - [GEOGRAPHIC_DATA] Garage - S03 (Lower Level) - [GEOGRAPHIC_DATA]" at bounding box center [324, 76] width 278 height 65
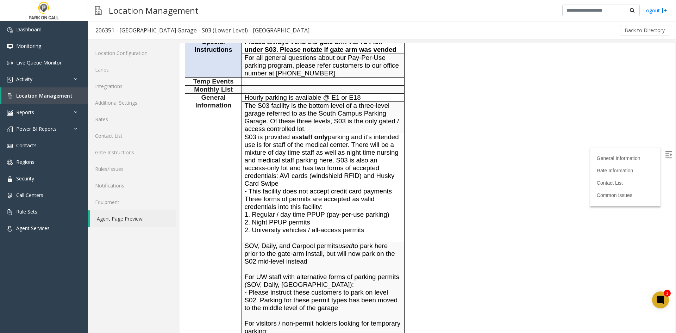
scroll to position [246, 0]
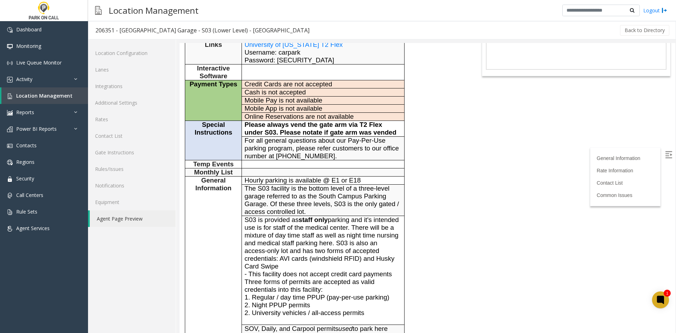
scroll to position [141, 0]
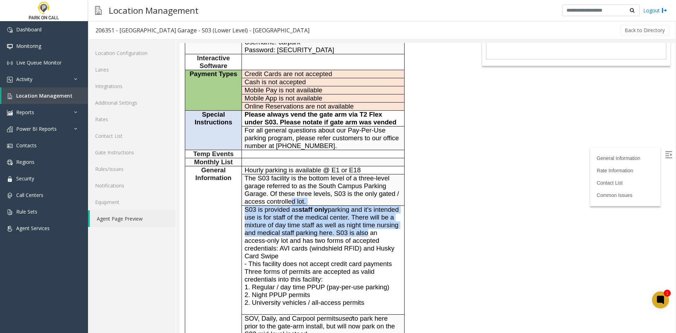
drag, startPoint x: 390, startPoint y: 219, endPoint x: 292, endPoint y: 189, distance: 102.5
click at [292, 189] on tbody "General Information Time Zone Pacific Time Zone -1 Address [STREET_ADDRESS][US_…" at bounding box center [294, 220] width 219 height 436
click at [292, 189] on span "The S03 facility is the bottom level of a three-level garage referred to as the…" at bounding box center [322, 189] width 155 height 31
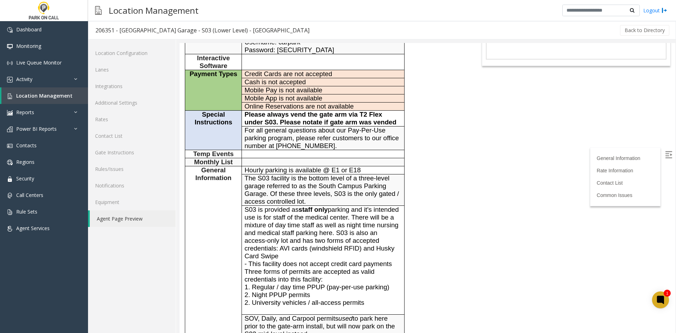
drag, startPoint x: 287, startPoint y: 195, endPoint x: 269, endPoint y: 208, distance: 21.8
click at [269, 208] on span "S03 is provided as staff only parking and it's intended use is for staff of the…" at bounding box center [322, 233] width 154 height 54
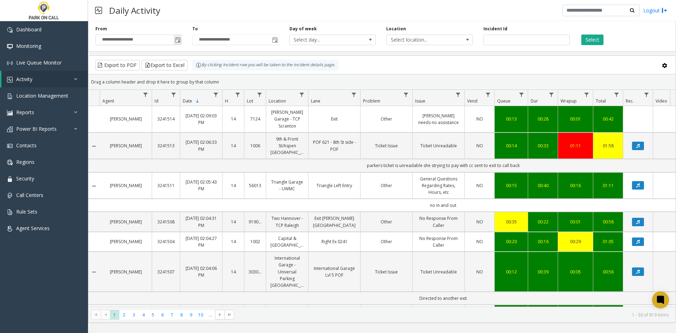
click at [180, 43] on span "Toggle popup" at bounding box center [178, 39] width 8 height 11
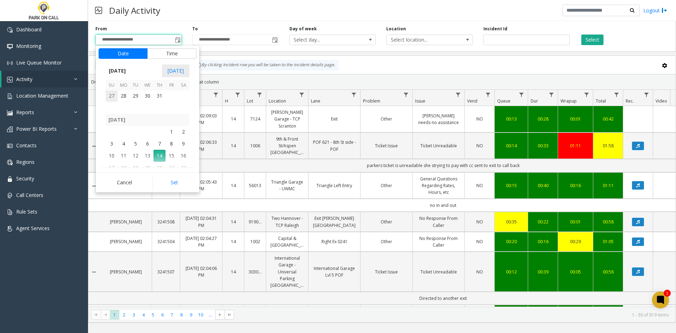
click at [112, 97] on span "27" at bounding box center [112, 96] width 12 height 12
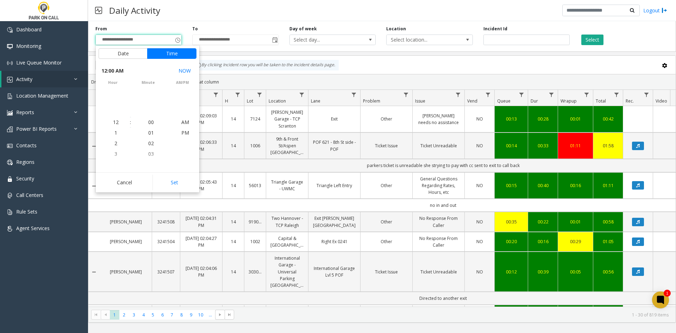
scroll to position [126172, 0]
click at [179, 187] on button "Set" at bounding box center [174, 182] width 44 height 15
type input "**********"
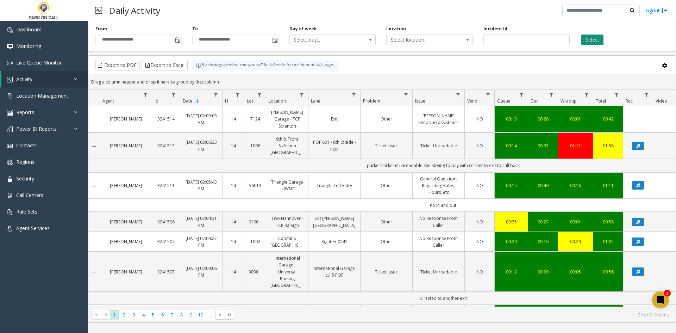
click at [589, 36] on button "Select" at bounding box center [592, 39] width 22 height 11
click at [300, 92] on span "Data table" at bounding box center [302, 95] width 6 height 6
click at [322, 128] on input "Location Filter" at bounding box center [332, 125] width 60 height 12
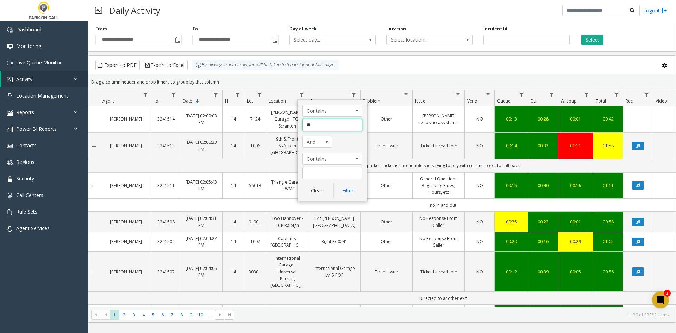
type input "***"
click button "Filter" at bounding box center [347, 190] width 29 height 15
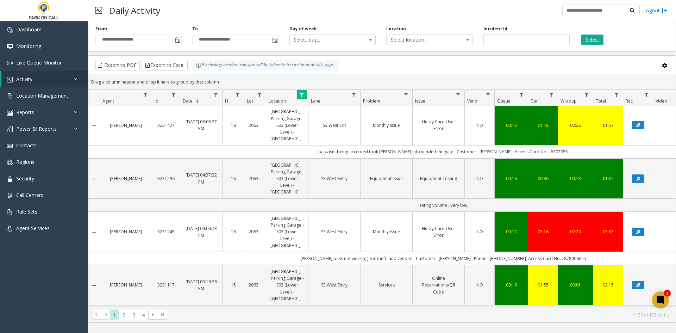
scroll to position [1133, 0]
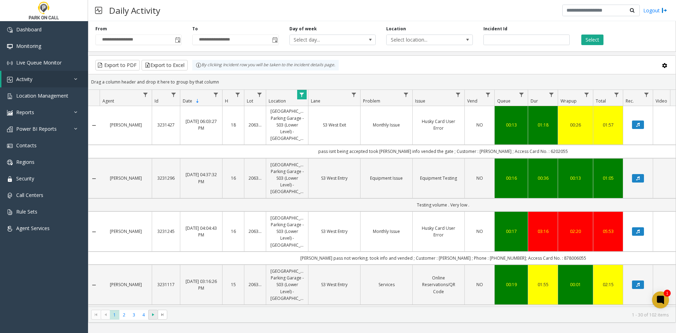
click at [150, 315] on span "Go to the next page" at bounding box center [153, 315] width 6 height 6
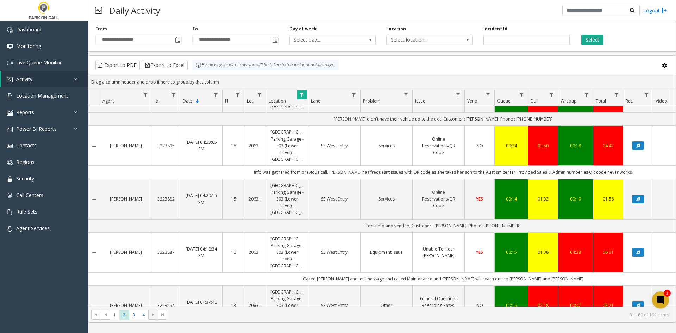
scroll to position [1081, 0]
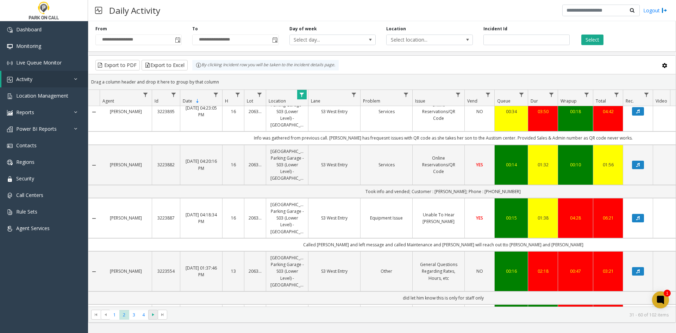
click at [150, 313] on span "Go to the next page" at bounding box center [153, 315] width 6 height 6
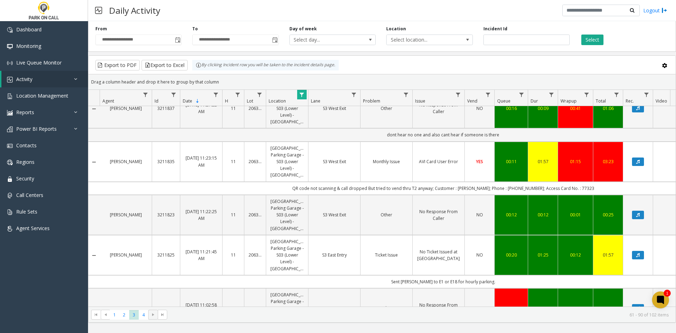
scroll to position [1067, 0]
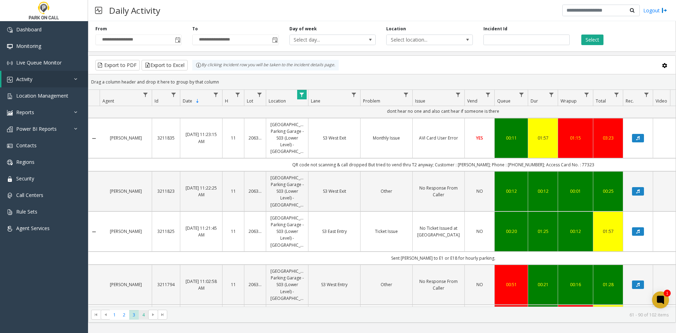
click at [147, 314] on span "4" at bounding box center [144, 315] width 10 height 10
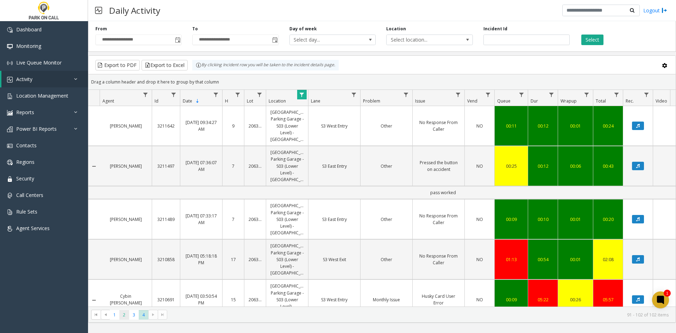
click at [126, 313] on span "2" at bounding box center [124, 315] width 10 height 10
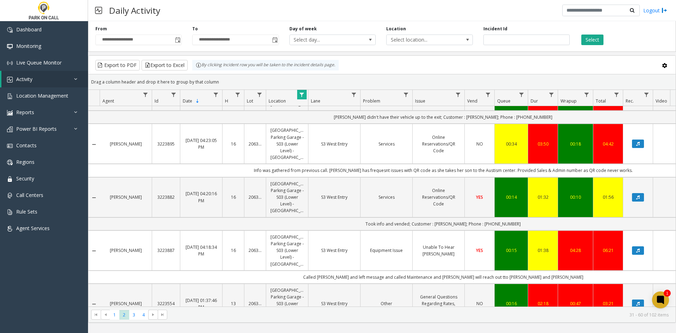
scroll to position [1081, 0]
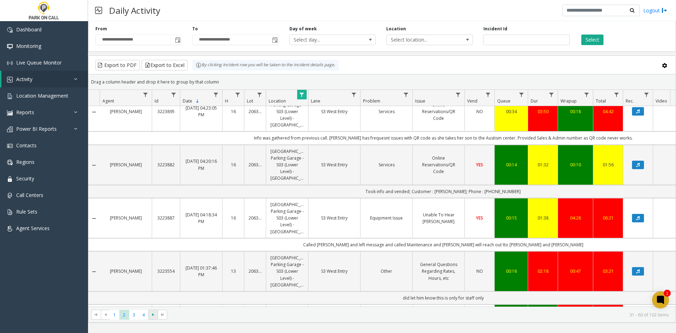
click at [148, 319] on span at bounding box center [153, 314] width 10 height 10
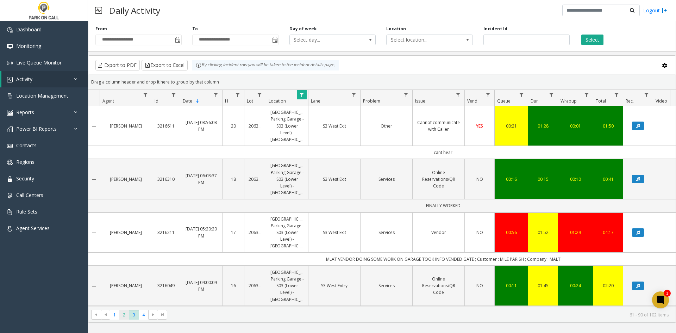
click at [128, 313] on span "2" at bounding box center [124, 315] width 10 height 10
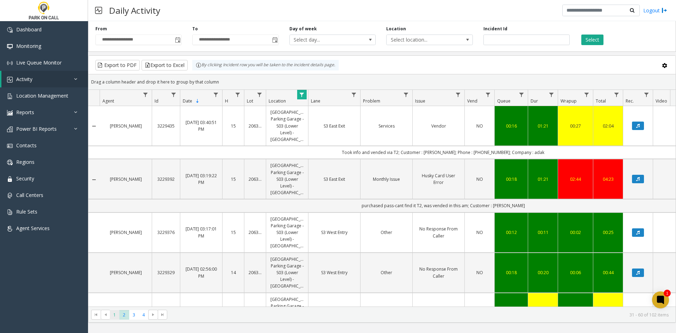
click at [113, 314] on span "1" at bounding box center [115, 315] width 10 height 10
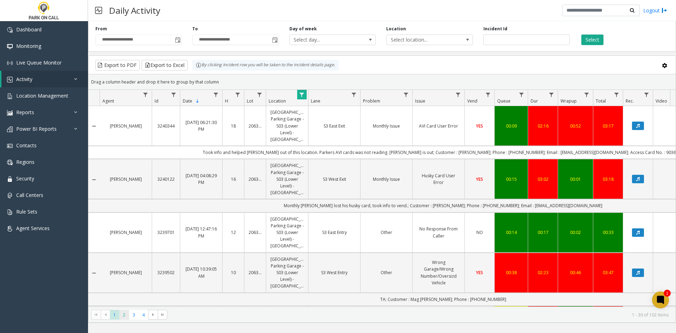
click at [122, 311] on span "2" at bounding box center [124, 315] width 10 height 10
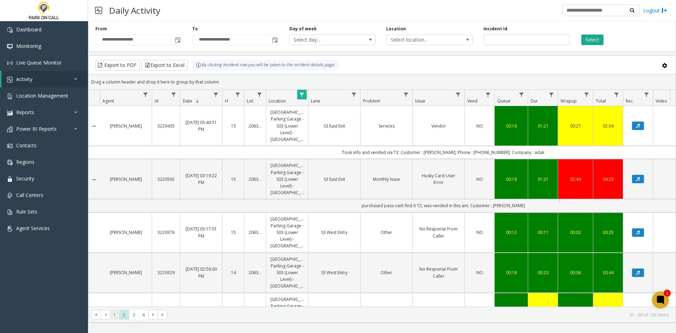
click at [113, 315] on span "1" at bounding box center [115, 315] width 10 height 10
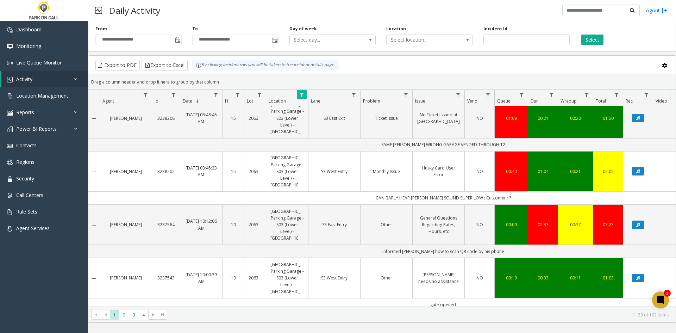
scroll to position [253, 0]
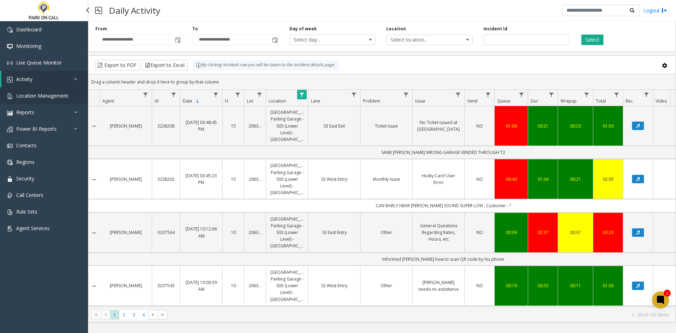
click at [75, 97] on link "Location Management" at bounding box center [44, 95] width 88 height 17
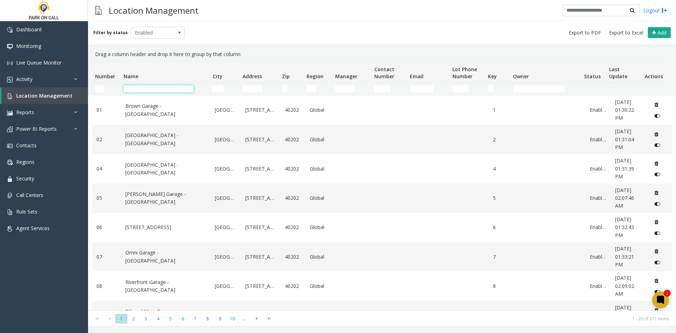
click at [139, 89] on input "Name Filter" at bounding box center [159, 88] width 70 height 7
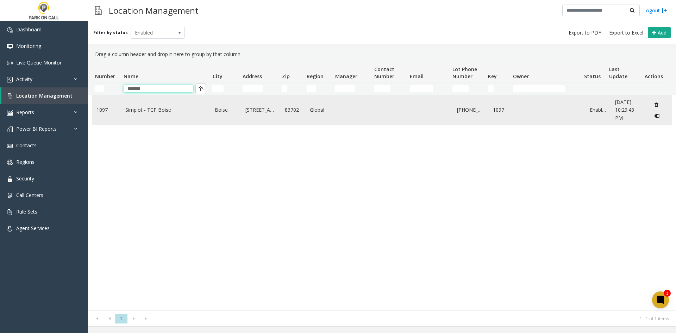
type input "*******"
click at [129, 105] on td "Simplot - TCP Boise" at bounding box center [166, 109] width 90 height 29
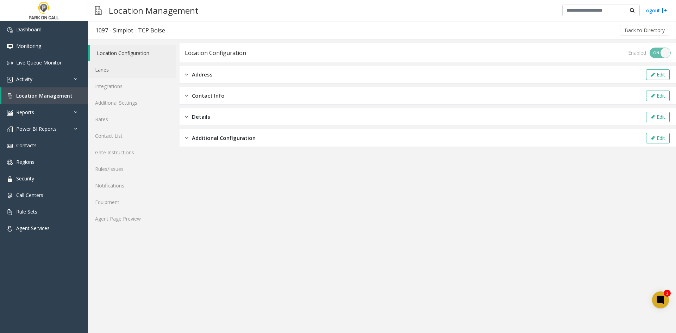
click at [142, 65] on link "Lanes" at bounding box center [132, 69] width 88 height 17
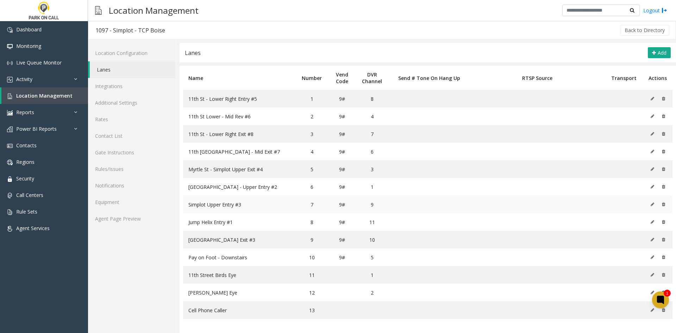
click at [651, 203] on icon at bounding box center [653, 204] width 4 height 4
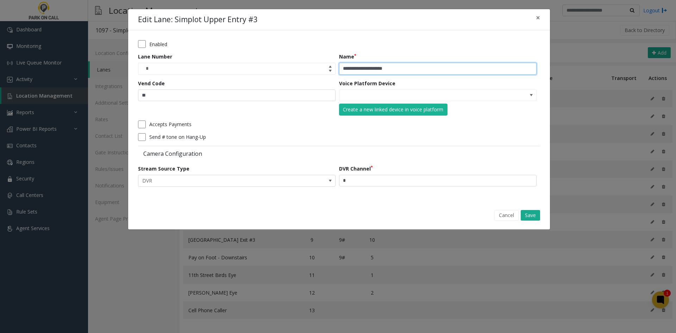
click at [393, 67] on input "**********" at bounding box center [437, 69] width 197 height 12
paste input "text"
type input "**********"
click at [527, 214] on button "Save" at bounding box center [530, 215] width 19 height 11
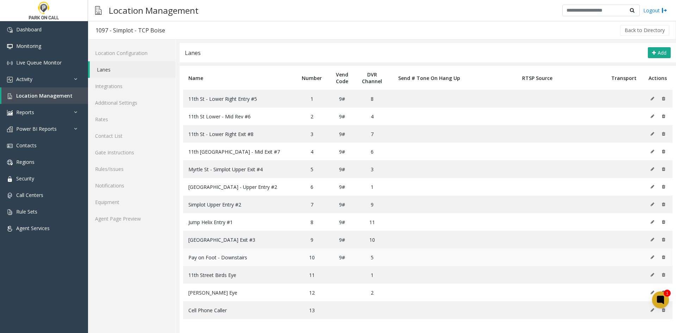
click at [654, 257] on button at bounding box center [654, 257] width 8 height 11
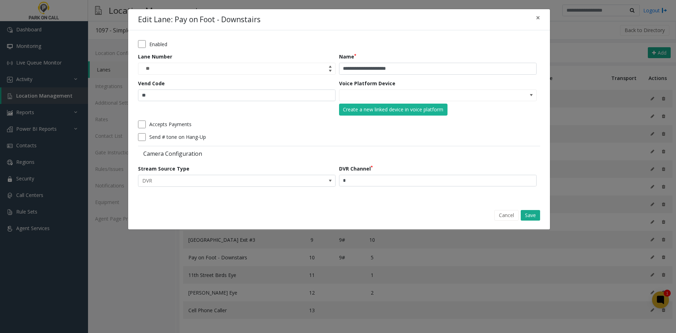
click at [158, 49] on form "**********" at bounding box center [339, 115] width 402 height 151
click at [155, 45] on label "Enabled" at bounding box center [158, 43] width 18 height 7
click at [532, 217] on button "Save" at bounding box center [530, 215] width 19 height 11
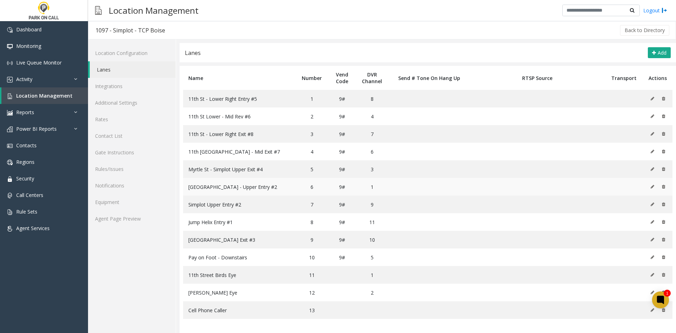
click at [655, 186] on button at bounding box center [654, 186] width 8 height 11
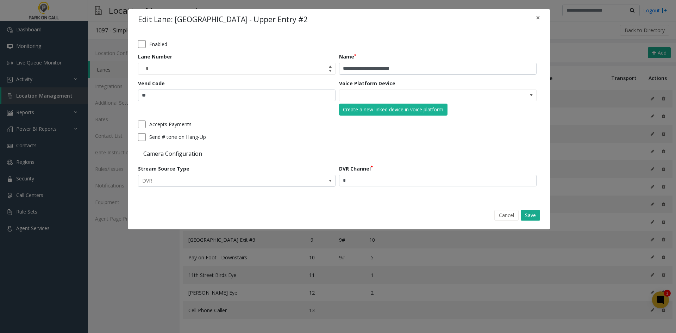
click at [161, 46] on label "Enabled" at bounding box center [158, 43] width 18 height 7
click at [529, 219] on button "Save" at bounding box center [530, 215] width 19 height 11
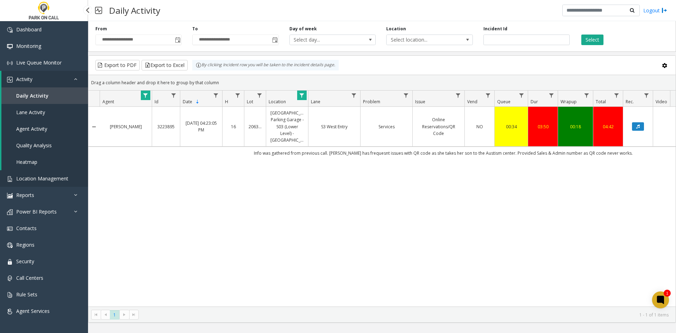
click at [13, 178] on link "Location Management" at bounding box center [44, 178] width 88 height 17
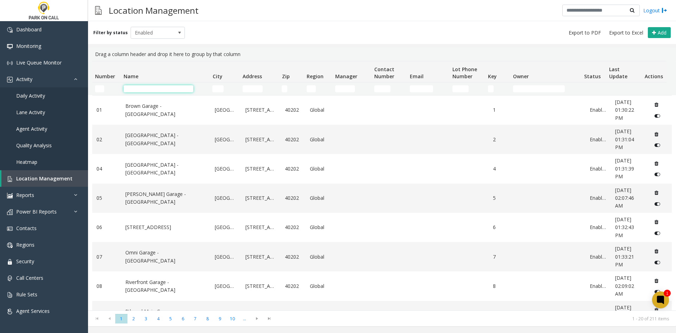
click at [180, 87] on input "Name Filter" at bounding box center [159, 88] width 70 height 7
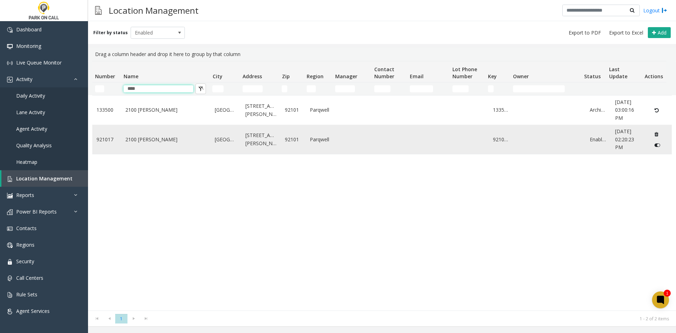
type input "****"
click at [151, 139] on link "2100 Kettner - Parkwell" at bounding box center [165, 140] width 81 height 8
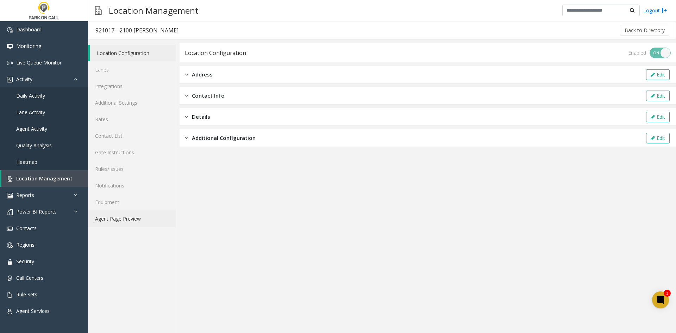
click at [105, 221] on link "Agent Page Preview" at bounding box center [132, 218] width 88 height 17
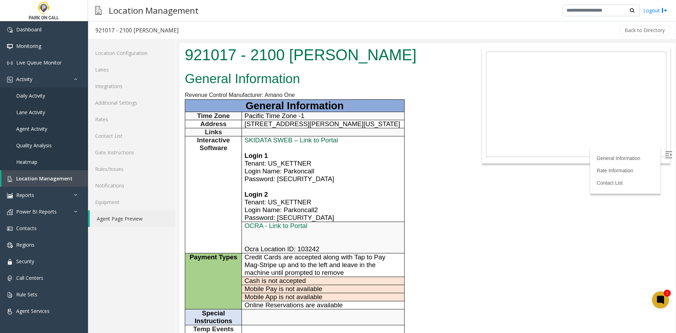
click at [267, 136] on span "SKIDATA SWEB – Link to Portal" at bounding box center [292, 139] width 94 height 7
click at [270, 165] on span "Tenant: US_KETTNER" at bounding box center [278, 162] width 67 height 7
drag, startPoint x: 270, startPoint y: 165, endPoint x: 295, endPoint y: 163, distance: 25.1
click at [295, 163] on span "Tenant: US_KETTNER" at bounding box center [278, 162] width 67 height 7
copy span "US_KETTNER"
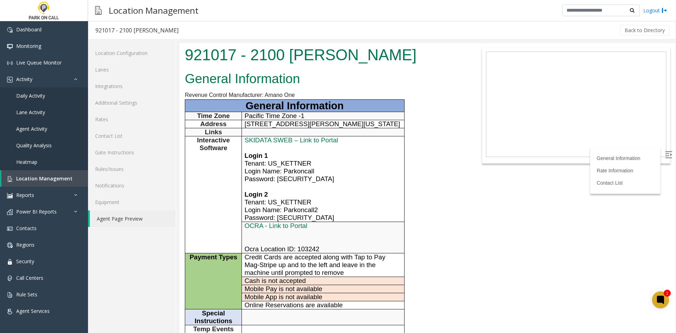
click at [293, 175] on span "Password: Parking1" at bounding box center [289, 178] width 89 height 7
click at [296, 170] on span "Login Name: Parkoncall" at bounding box center [280, 170] width 70 height 7
copy span "Parkoncall"
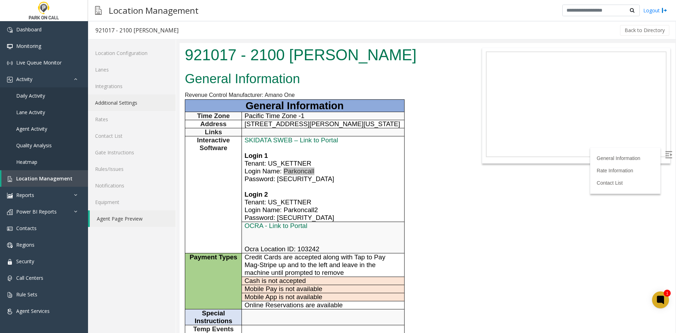
click at [127, 100] on link "Additional Settings" at bounding box center [132, 102] width 88 height 17
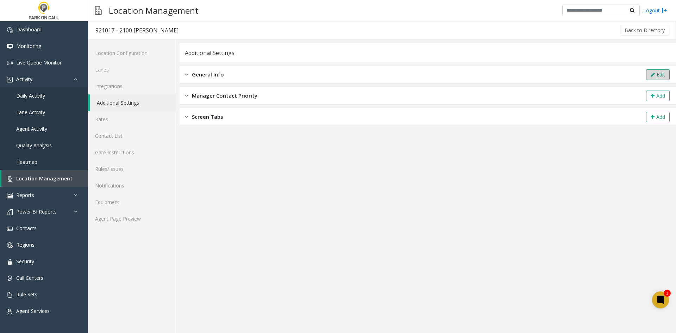
click at [653, 76] on icon at bounding box center [653, 74] width 4 height 5
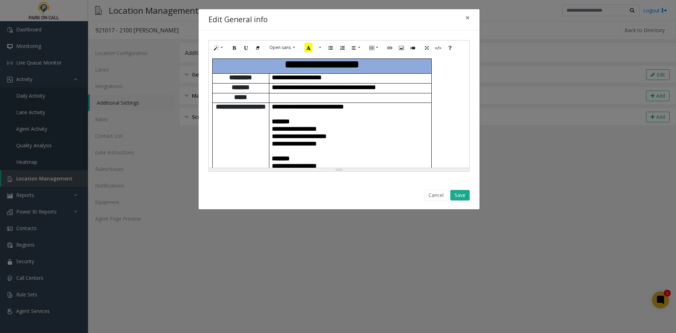
scroll to position [70, 0]
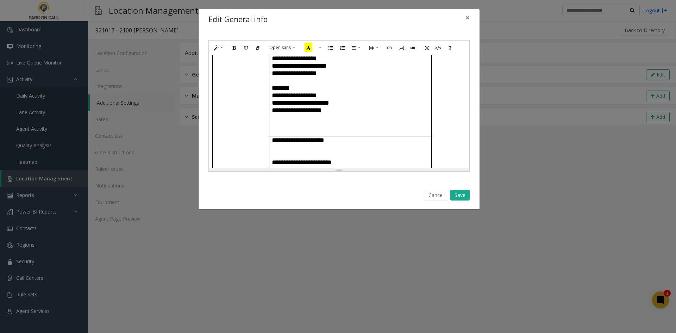
click at [352, 77] on p "**********" at bounding box center [350, 72] width 157 height 7
click at [464, 192] on button "Save" at bounding box center [459, 195] width 19 height 11
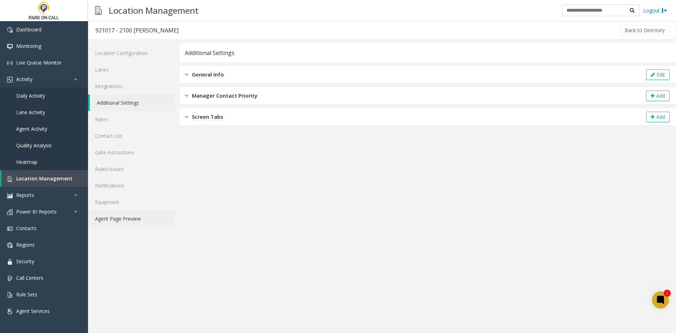
click at [106, 218] on link "Agent Page Preview" at bounding box center [132, 218] width 88 height 17
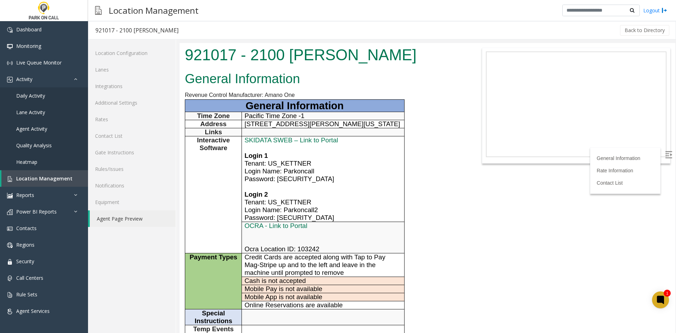
drag, startPoint x: 293, startPoint y: 241, endPoint x: 246, endPoint y: 242, distance: 46.5
click at [246, 242] on p at bounding box center [323, 237] width 157 height 15
click at [246, 243] on p at bounding box center [323, 237] width 157 height 15
click at [132, 98] on link "Additional Settings" at bounding box center [132, 102] width 88 height 17
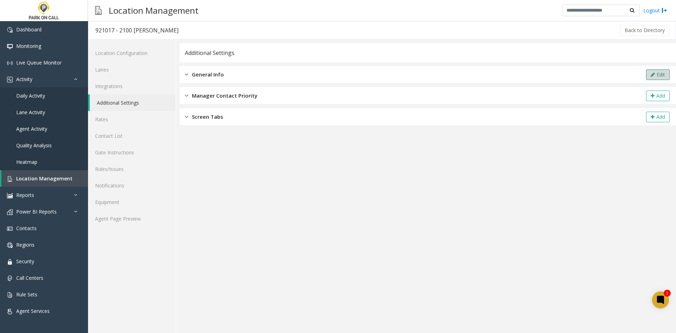
click at [647, 73] on button "Edit" at bounding box center [658, 74] width 24 height 11
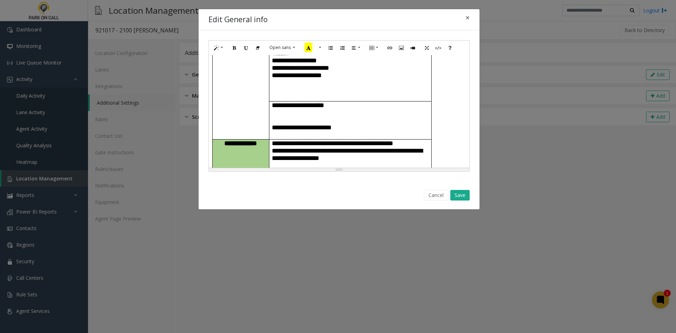
scroll to position [106, 0]
click at [295, 115] on p at bounding box center [350, 115] width 157 height 15
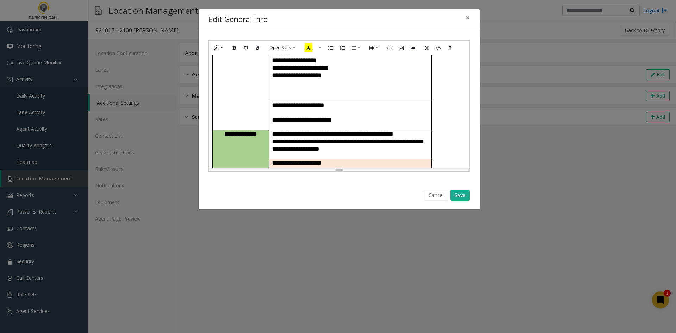
click at [364, 116] on p "**********" at bounding box center [350, 119] width 157 height 7
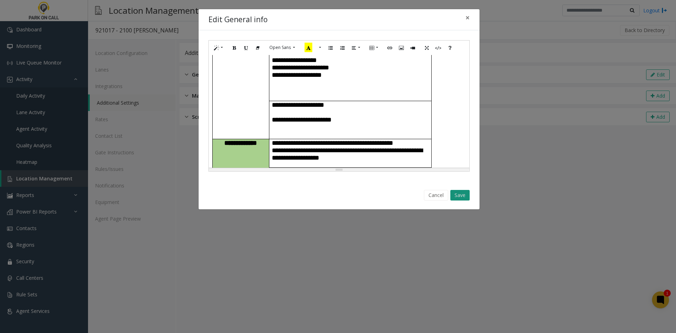
click at [464, 194] on button "Save" at bounding box center [459, 195] width 19 height 11
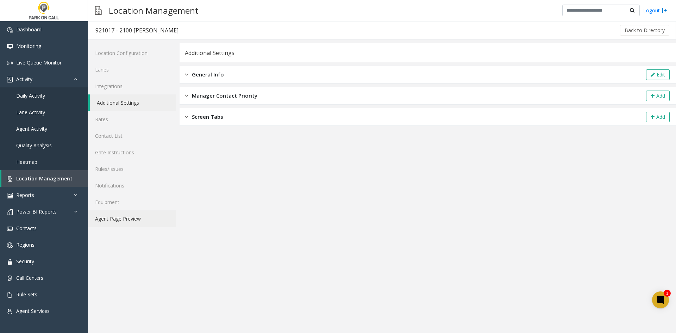
click at [151, 217] on link "Agent Page Preview" at bounding box center [132, 218] width 88 height 17
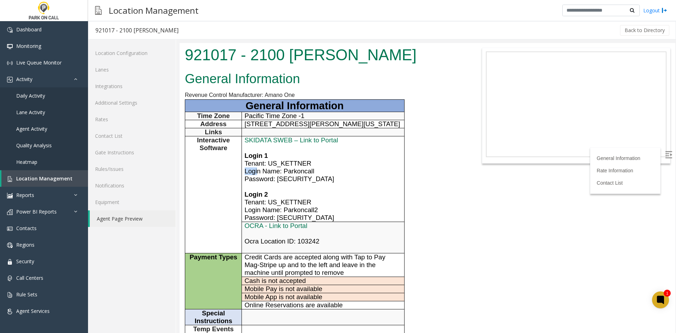
drag, startPoint x: 377, startPoint y: 165, endPoint x: 258, endPoint y: 172, distance: 119.2
click at [258, 172] on td "SKIDATA SWEB – Link to Portal Login 1 Tenant: US_KETTNER Login Name: Parkoncall…" at bounding box center [323, 179] width 162 height 86
click at [258, 172] on span "Login Name: Parkoncall" at bounding box center [280, 170] width 70 height 7
drag, startPoint x: 258, startPoint y: 172, endPoint x: 312, endPoint y: 176, distance: 53.7
click at [312, 176] on td "SKIDATA SWEB – Link to Portal Login 1 Tenant: US_KETTNER Login Name: Parkoncall…" at bounding box center [323, 179] width 162 height 86
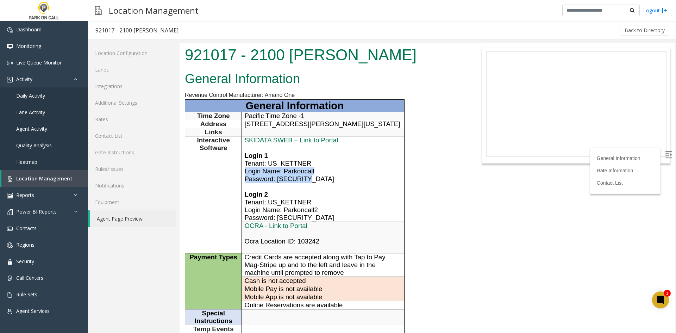
click at [294, 176] on span "Password: Parking25" at bounding box center [289, 178] width 89 height 7
click at [255, 168] on span "Login Name: Parkoncall" at bounding box center [280, 170] width 70 height 7
drag, startPoint x: 255, startPoint y: 168, endPoint x: 248, endPoint y: 176, distance: 10.2
click at [248, 176] on td "SKIDATA SWEB – Link to Portal Login 1 Tenant: US_KETTNER Login Name: Parkoncall…" at bounding box center [323, 179] width 162 height 86
click at [262, 169] on span "Login Name: Parkoncall" at bounding box center [280, 170] width 70 height 7
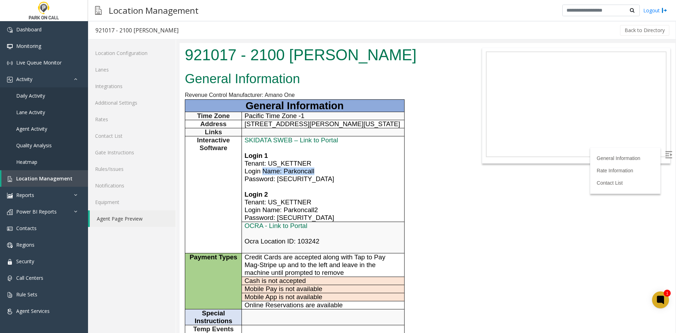
drag, startPoint x: 262, startPoint y: 169, endPoint x: 295, endPoint y: 167, distance: 33.5
click at [295, 167] on span "Login Name: Parkoncall" at bounding box center [280, 170] width 70 height 7
drag, startPoint x: 295, startPoint y: 167, endPoint x: 263, endPoint y: 192, distance: 40.9
click at [273, 188] on td "SKIDATA SWEB – Link to Portal Login 1 Tenant: US_KETTNER Login Name: Parkoncall…" at bounding box center [323, 179] width 162 height 86
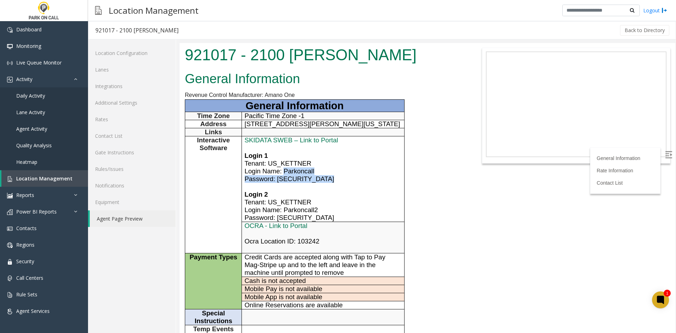
click at [259, 183] on p "Login 2" at bounding box center [323, 190] width 157 height 15
click at [262, 180] on span "Password: Parking25" at bounding box center [289, 178] width 89 height 7
click at [284, 177] on span "Password: Parking25" at bounding box center [289, 178] width 89 height 7
drag, startPoint x: 287, startPoint y: 177, endPoint x: 300, endPoint y: 177, distance: 13.0
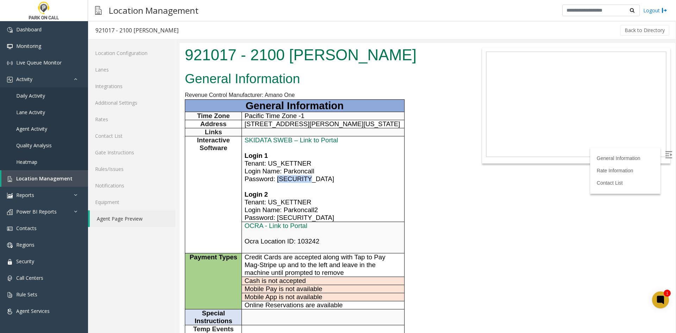
click at [300, 177] on span "Password: Parking25" at bounding box center [289, 178] width 89 height 7
click at [290, 207] on span "Login Name: Parkoncall2" at bounding box center [281, 209] width 73 height 7
click at [293, 200] on span "Tenant: US_KETTNER" at bounding box center [278, 201] width 67 height 7
drag, startPoint x: 293, startPoint y: 200, endPoint x: 267, endPoint y: 206, distance: 26.9
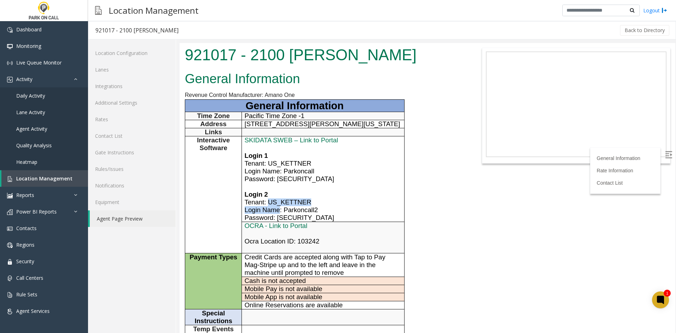
click at [267, 206] on td "SKIDATA SWEB – Link to Portal Login 1 Tenant: US_KETTNER Login Name: Parkoncall…" at bounding box center [323, 179] width 162 height 86
click at [267, 206] on span "Login Name: Parkoncall2" at bounding box center [281, 209] width 73 height 7
click at [291, 206] on span "Login Name: Parkoncall2" at bounding box center [281, 209] width 73 height 7
drag, startPoint x: 291, startPoint y: 206, endPoint x: 297, endPoint y: 215, distance: 11.1
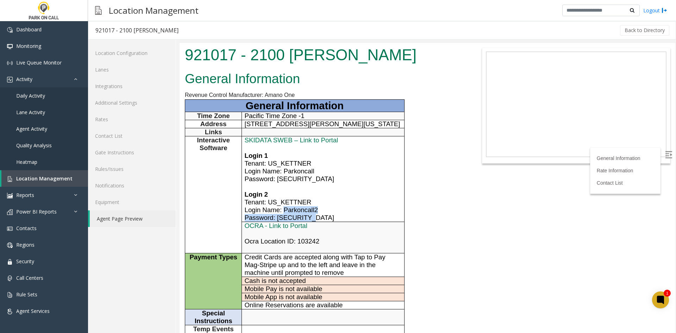
click at [298, 215] on td "SKIDATA SWEB – Link to Portal Login 1 Tenant: US_KETTNER Login Name: Parkoncall…" at bounding box center [323, 179] width 162 height 86
click at [296, 218] on span "Password: Summer2025" at bounding box center [289, 217] width 89 height 7
click at [297, 218] on span "Password: Summer2025" at bounding box center [289, 217] width 89 height 7
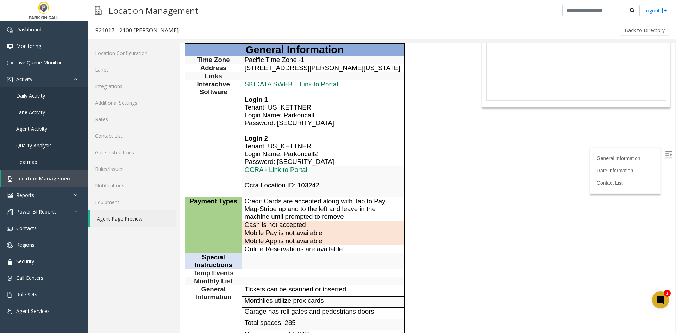
scroll to position [35, 0]
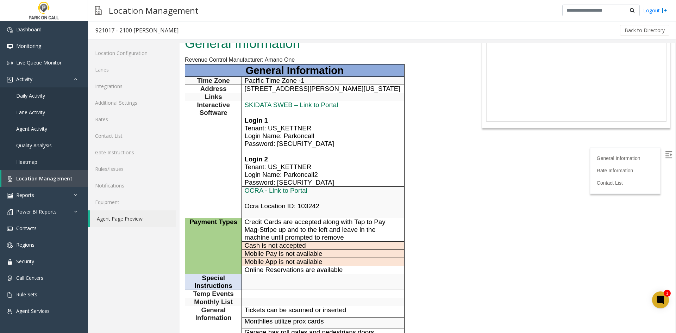
click at [295, 239] on span "Mag-Stripe up and to the left and leave in the machine until prompted to remove" at bounding box center [310, 233] width 131 height 15
drag, startPoint x: 295, startPoint y: 239, endPoint x: 275, endPoint y: 240, distance: 20.8
click at [275, 240] on span "Mag-Stripe up and to the left and leave in the machine until prompted to remove" at bounding box center [310, 233] width 131 height 15
drag, startPoint x: 275, startPoint y: 240, endPoint x: 265, endPoint y: 250, distance: 14.2
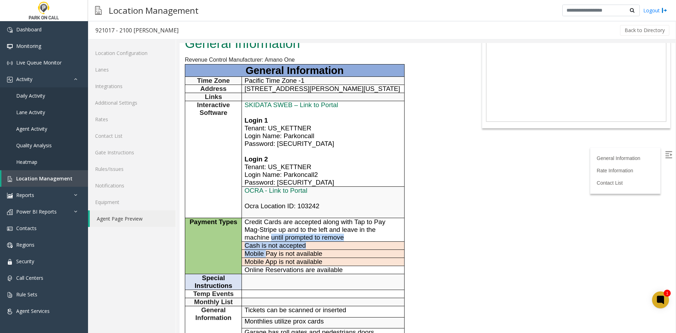
click at [265, 250] on tbody "General Information Time Zone Pacific Time Zone -1 Address 2100 Kettner, San Di…" at bounding box center [294, 212] width 219 height 297
click at [265, 250] on span "Mobile Pay is not available" at bounding box center [284, 253] width 78 height 7
drag, startPoint x: 265, startPoint y: 250, endPoint x: 252, endPoint y: 236, distance: 18.9
click at [252, 236] on tbody "General Information Time Zone Pacific Time Zone -1 Address 2100 Kettner, San Di…" at bounding box center [294, 212] width 219 height 297
click at [252, 236] on span "Mag-Stripe up and to the left and leave in the machine until prompted to remove" at bounding box center [310, 233] width 131 height 15
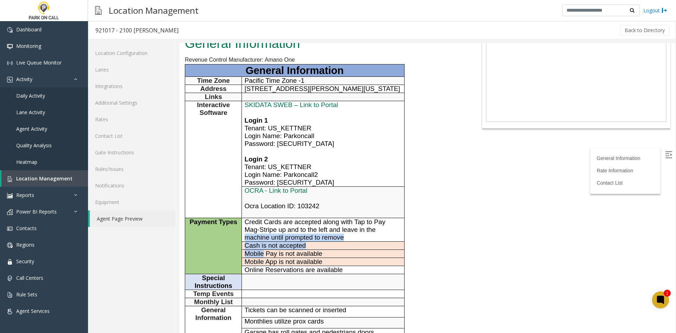
drag, startPoint x: 252, startPoint y: 236, endPoint x: 250, endPoint y: 256, distance: 19.9
click at [250, 256] on tbody "General Information Time Zone Pacific Time Zone -1 Address 2100 Kettner, San Di…" at bounding box center [294, 212] width 219 height 297
click at [250, 256] on span "Mobile Pay is not available" at bounding box center [284, 253] width 78 height 7
drag, startPoint x: 250, startPoint y: 256, endPoint x: 254, endPoint y: 245, distance: 11.7
click at [254, 245] on tbody "General Information Time Zone Pacific Time Zone -1 Address 2100 Kettner, San Di…" at bounding box center [294, 212] width 219 height 297
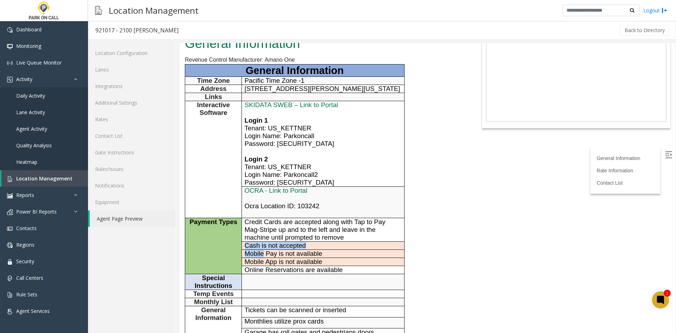
click at [254, 245] on span "Cash is not accepted" at bounding box center [275, 244] width 61 height 7
drag, startPoint x: 254, startPoint y: 245, endPoint x: 252, endPoint y: 255, distance: 10.1
click at [252, 255] on tbody "General Information Time Zone Pacific Time Zone -1 Address 2100 Kettner, San Di…" at bounding box center [294, 212] width 219 height 297
click at [252, 255] on span "Mobile Pay is not available" at bounding box center [284, 253] width 78 height 7
